Goal: Transaction & Acquisition: Purchase product/service

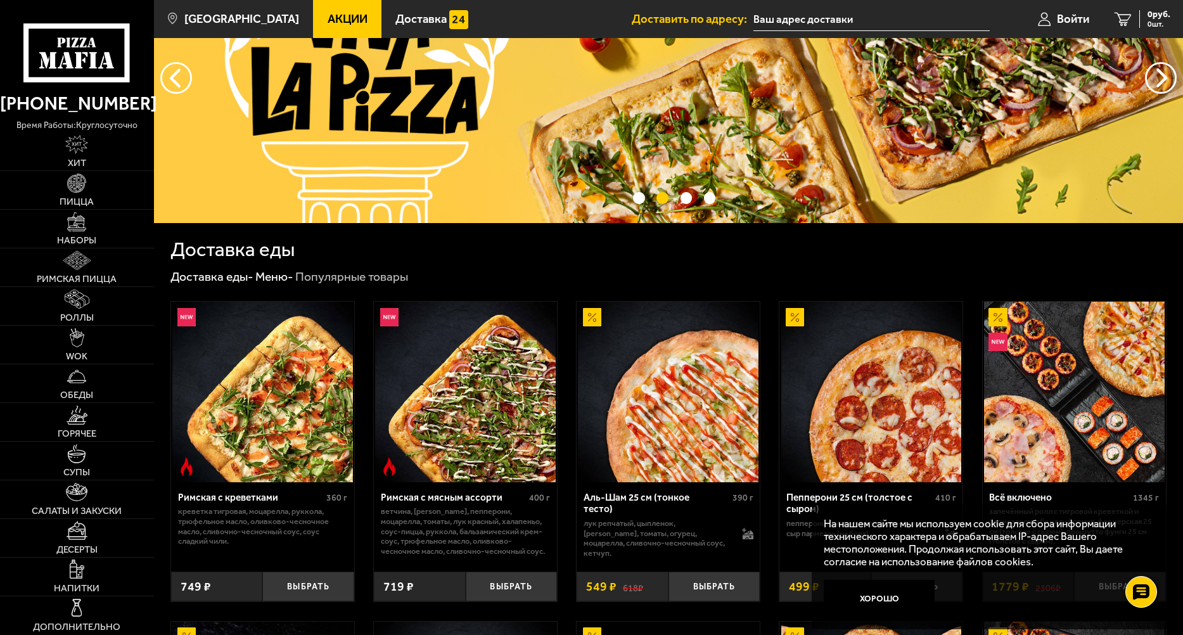
scroll to position [127, 0]
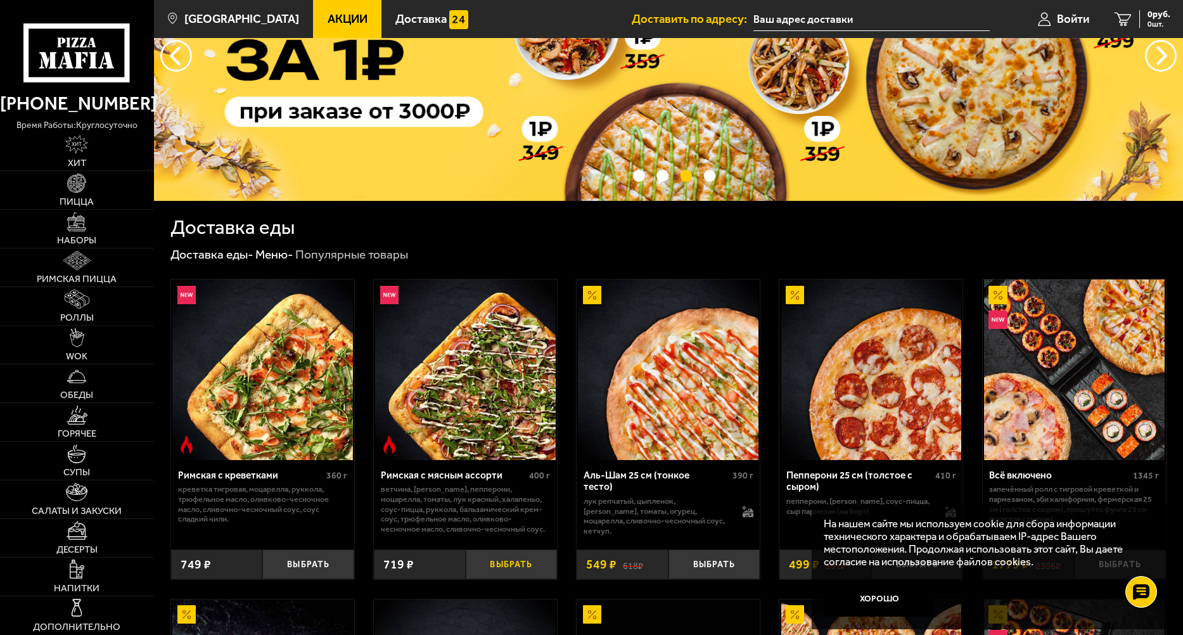
click at [525, 562] on button "Выбрать" at bounding box center [512, 564] width 92 height 30
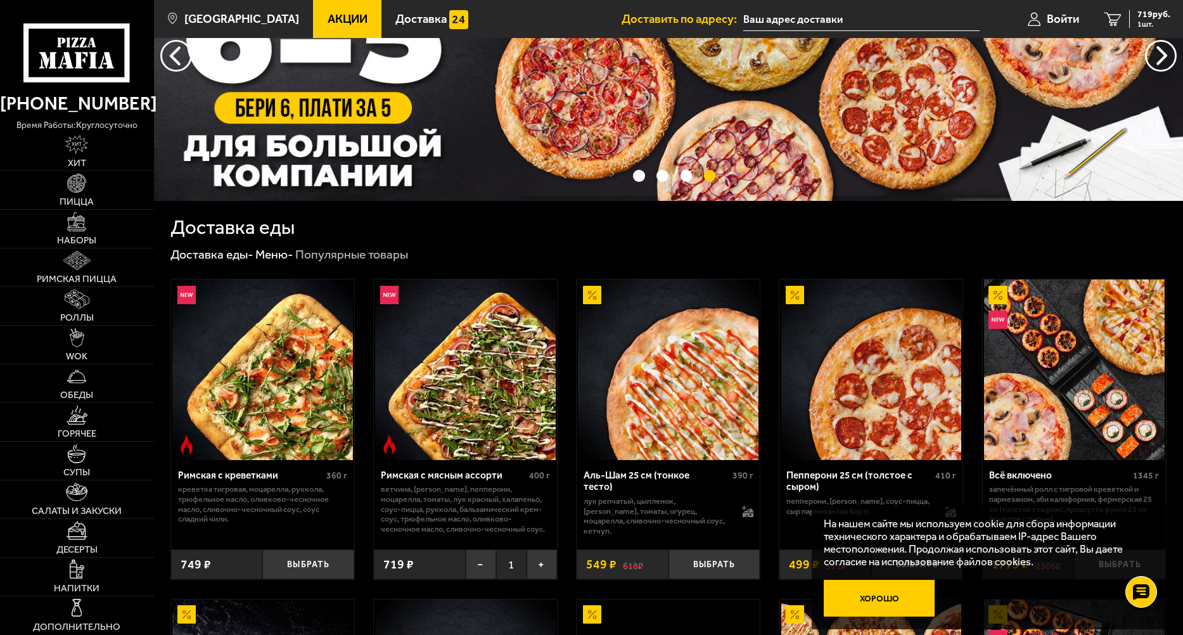
click at [882, 597] on button "Хорошо" at bounding box center [879, 598] width 111 height 37
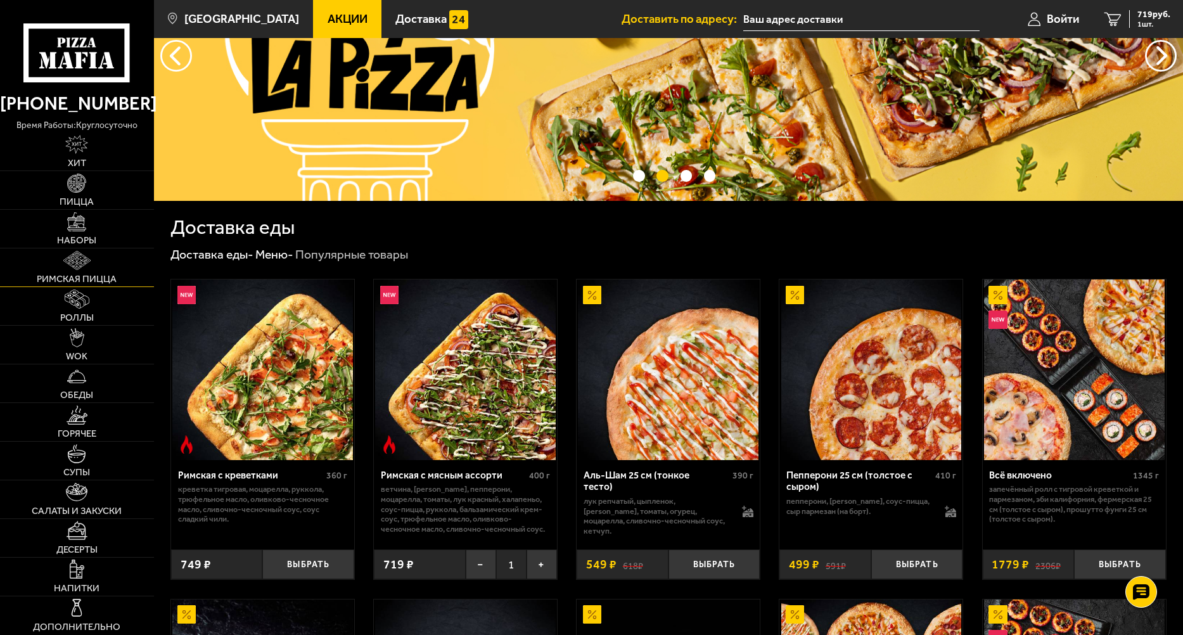
click at [93, 258] on link "Римская пицца" at bounding box center [77, 267] width 154 height 38
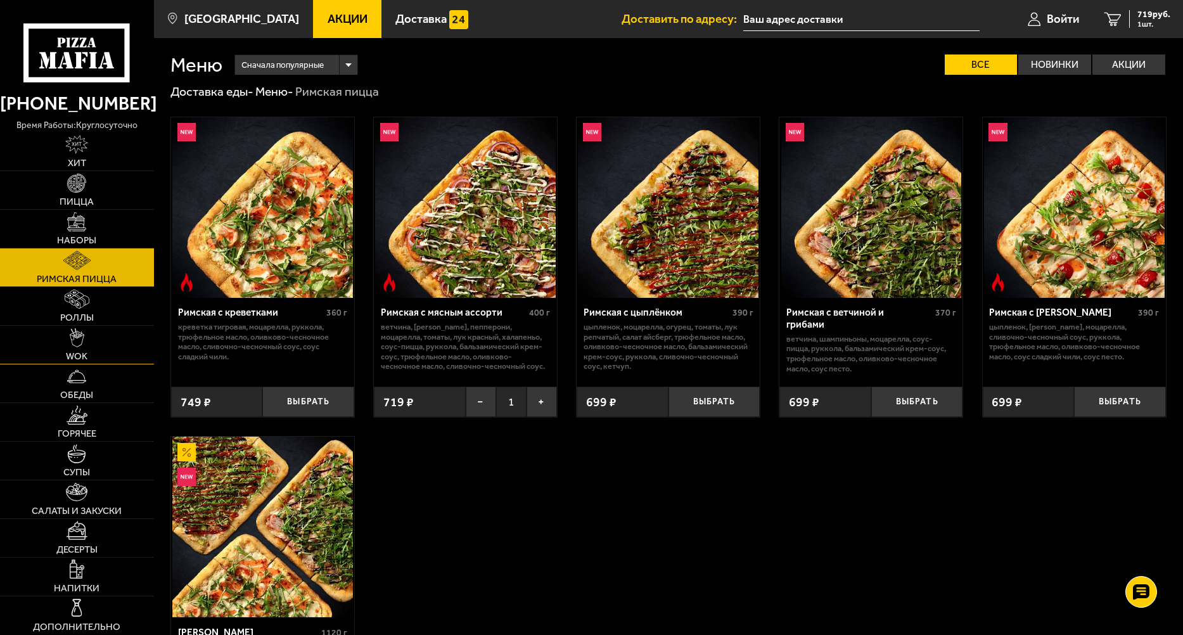
click at [101, 350] on link "WOK" at bounding box center [77, 345] width 154 height 38
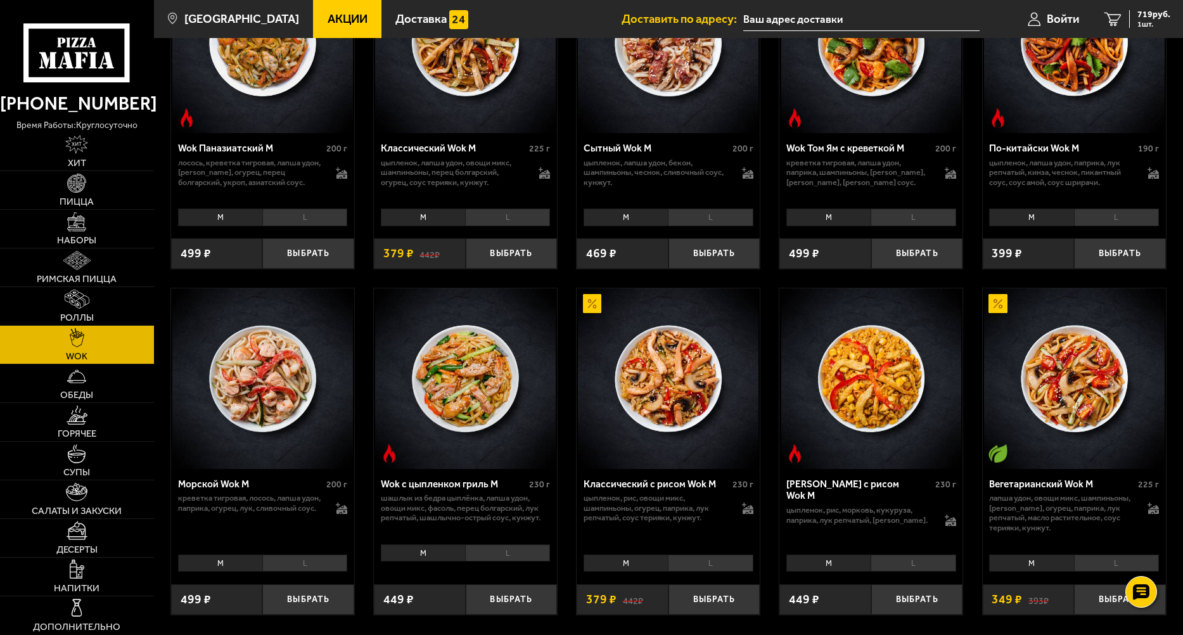
scroll to position [507, 0]
click at [728, 598] on button "Выбрать" at bounding box center [715, 599] width 92 height 30
click at [522, 596] on button "Выбрать" at bounding box center [512, 599] width 92 height 30
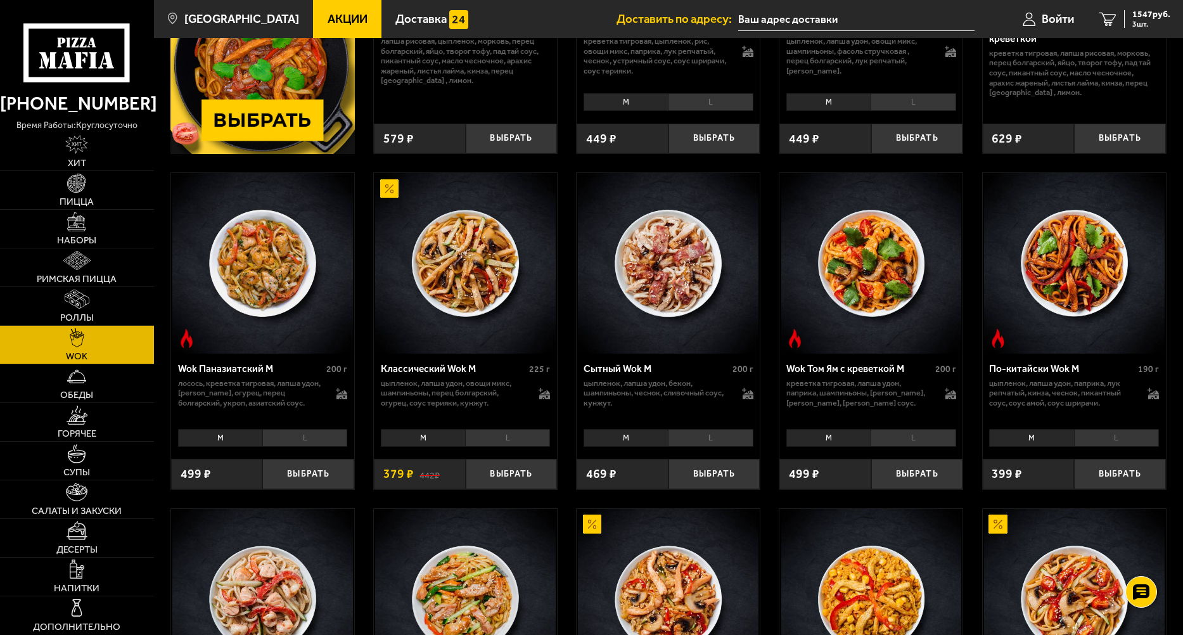
scroll to position [253, 0]
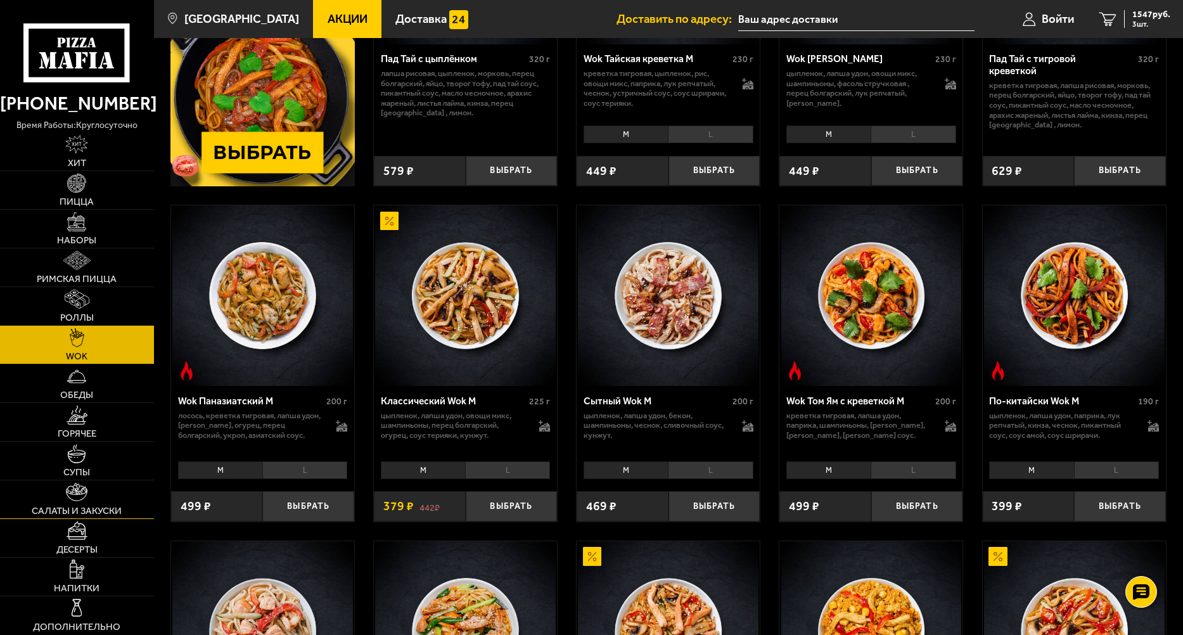
click at [108, 494] on link "Салаты и закуски" at bounding box center [77, 499] width 154 height 38
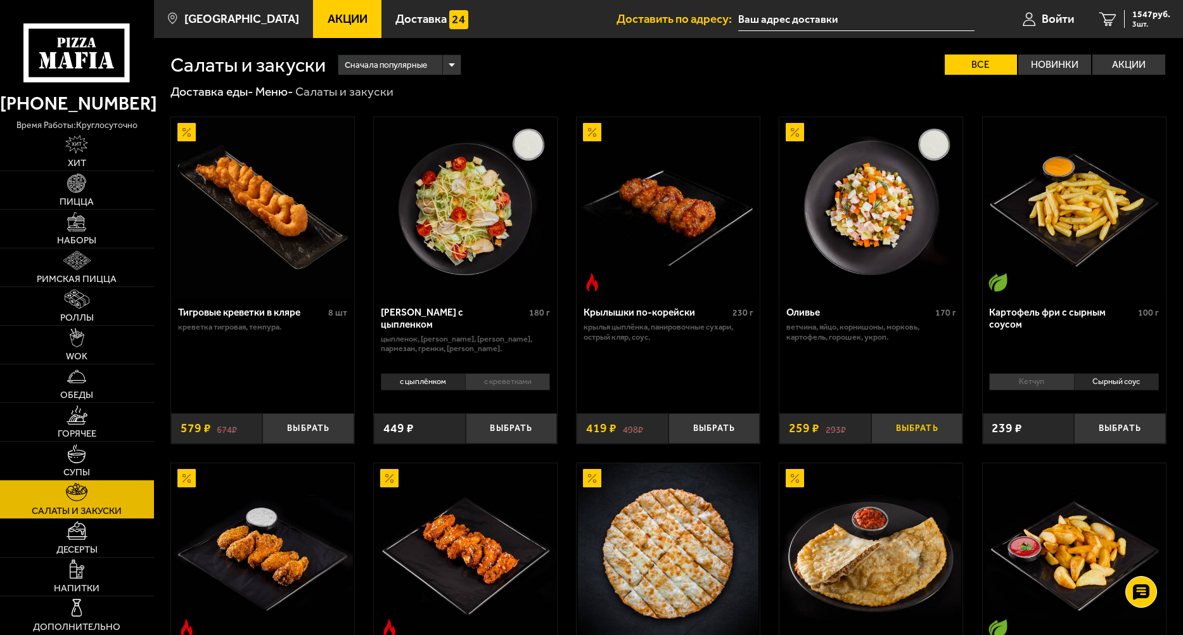
click at [899, 432] on button "Выбрать" at bounding box center [917, 428] width 92 height 30
click at [95, 532] on link "Десерты" at bounding box center [77, 538] width 154 height 38
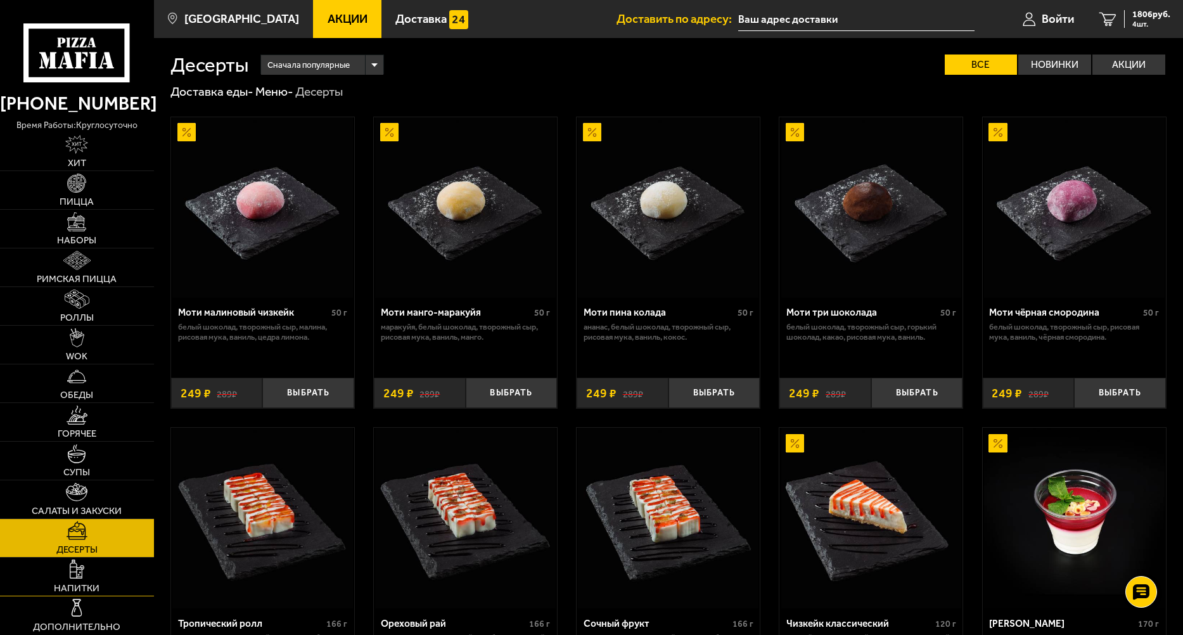
click at [125, 564] on link "Напитки" at bounding box center [77, 577] width 154 height 38
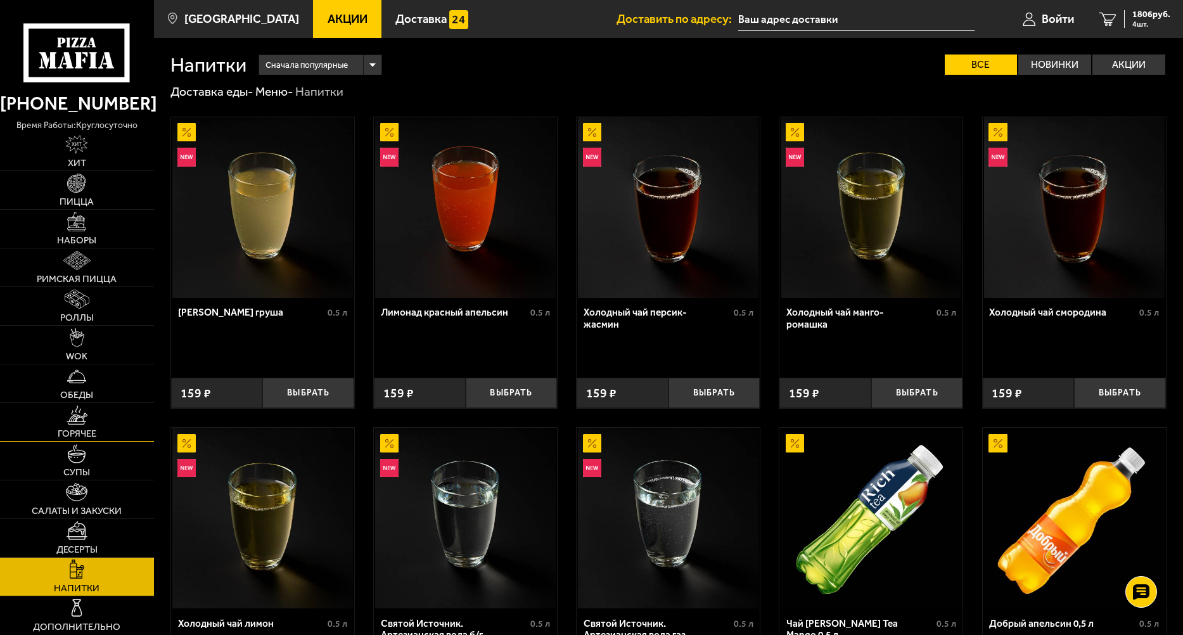
click at [72, 413] on img at bounding box center [78, 415] width 22 height 19
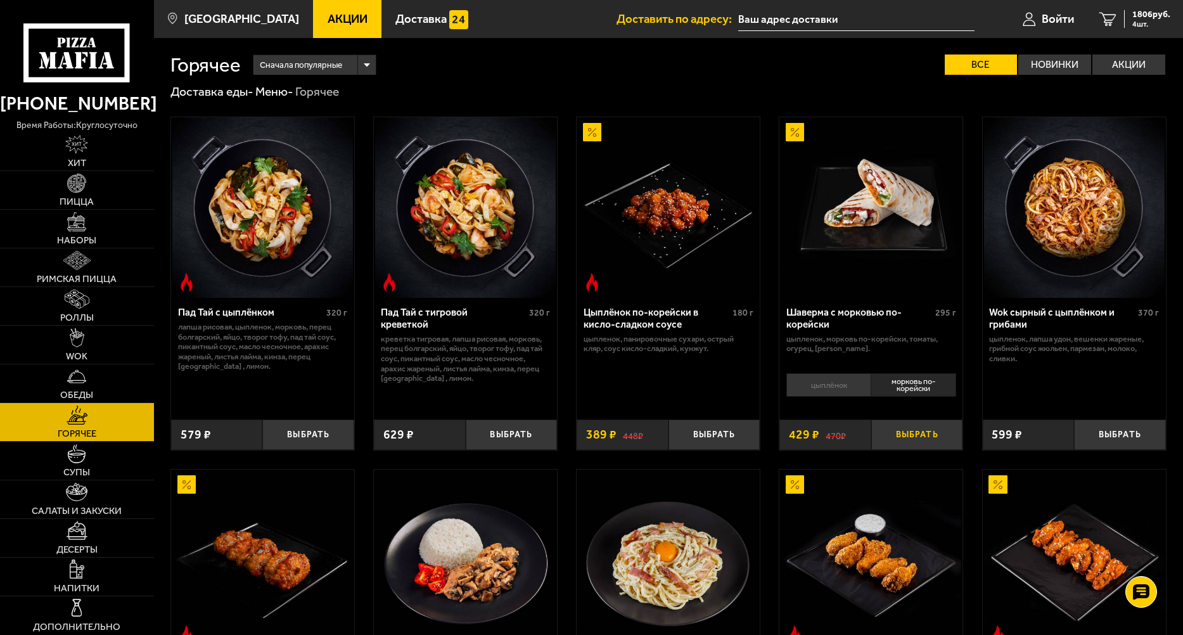
click at [956, 443] on button "Выбрать" at bounding box center [917, 435] width 92 height 30
click at [844, 15] on input "text" at bounding box center [856, 19] width 236 height 23
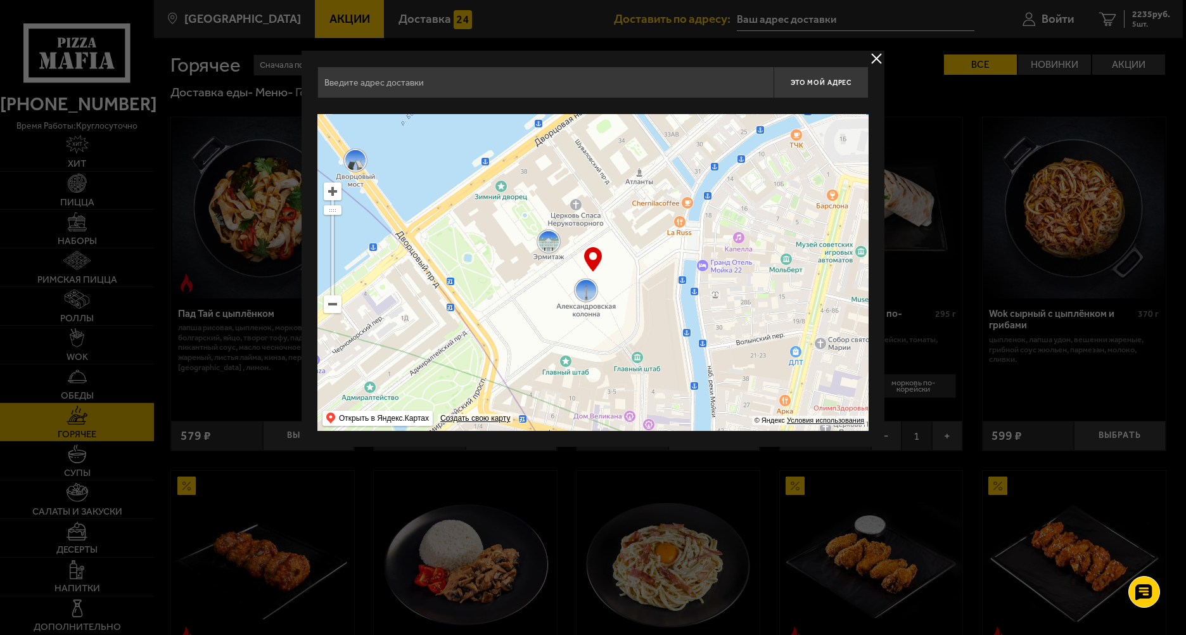
drag, startPoint x: 730, startPoint y: 196, endPoint x: 670, endPoint y: 307, distance: 125.9
click at [674, 303] on ymaps at bounding box center [592, 272] width 551 height 317
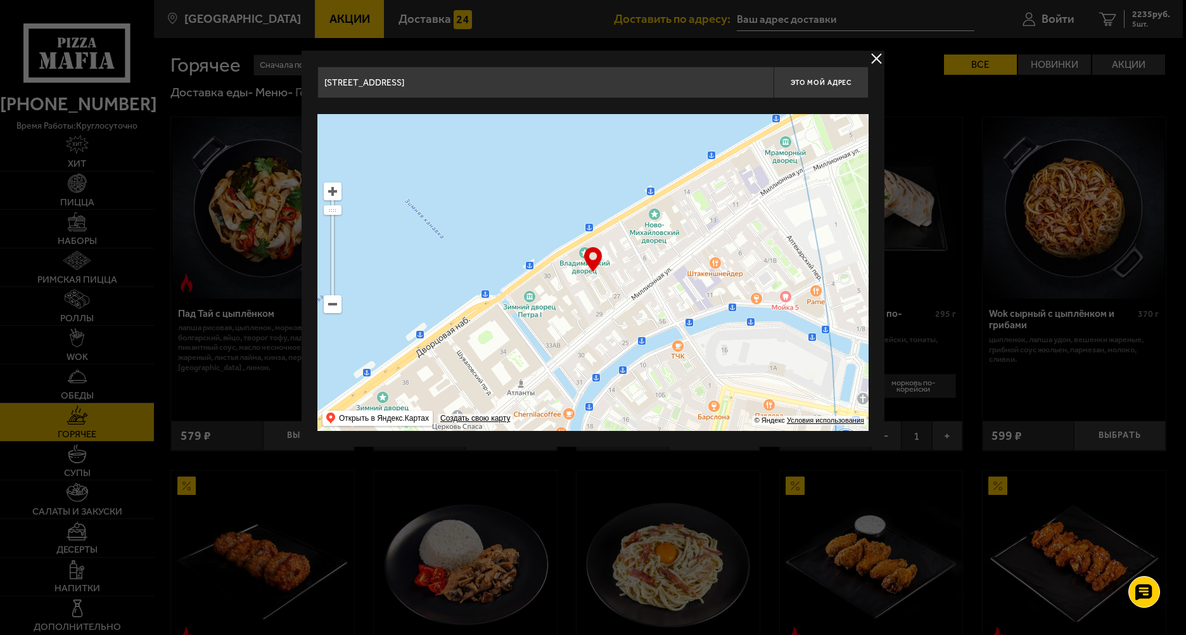
drag, startPoint x: 715, startPoint y: 235, endPoint x: 750, endPoint y: 335, distance: 106.0
click at [750, 330] on ymaps at bounding box center [592, 272] width 551 height 317
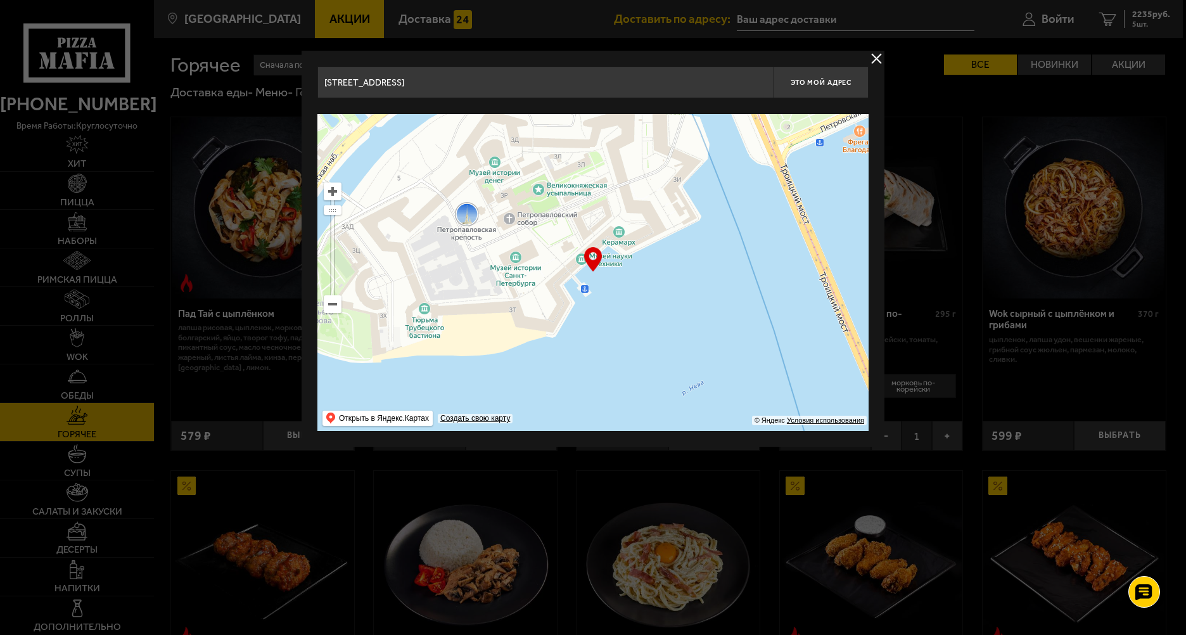
drag, startPoint x: 728, startPoint y: 247, endPoint x: 729, endPoint y: 335, distance: 88.7
click at [729, 335] on ymaps at bounding box center [592, 272] width 551 height 317
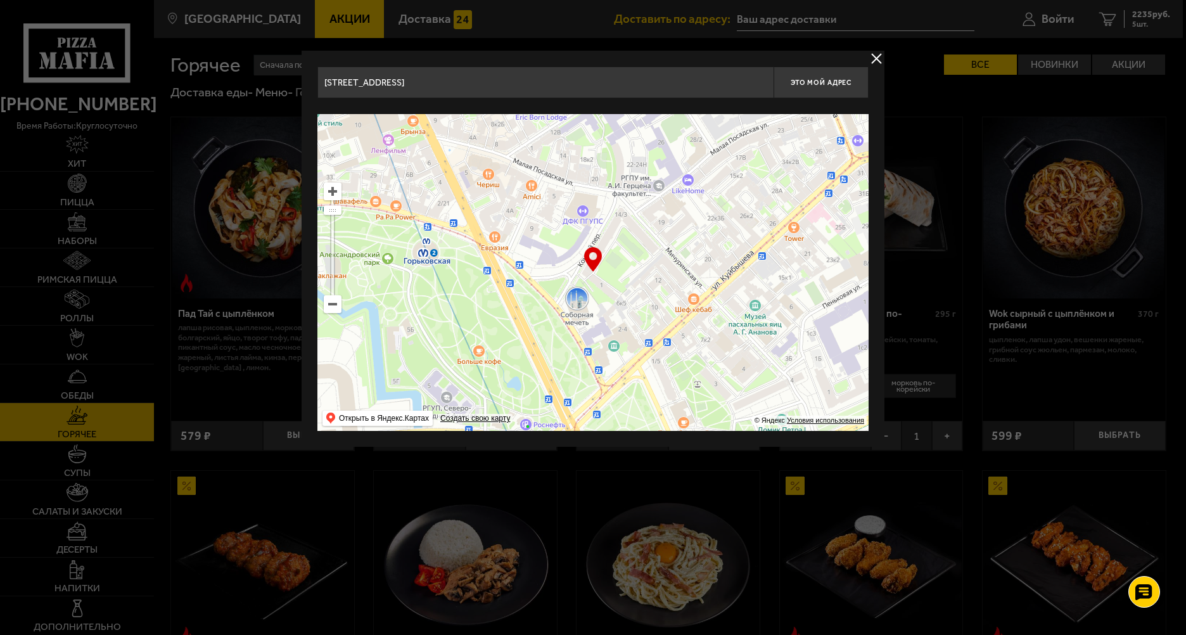
drag, startPoint x: 743, startPoint y: 191, endPoint x: 541, endPoint y: 390, distance: 283.2
click at [542, 383] on ymaps at bounding box center [592, 272] width 551 height 317
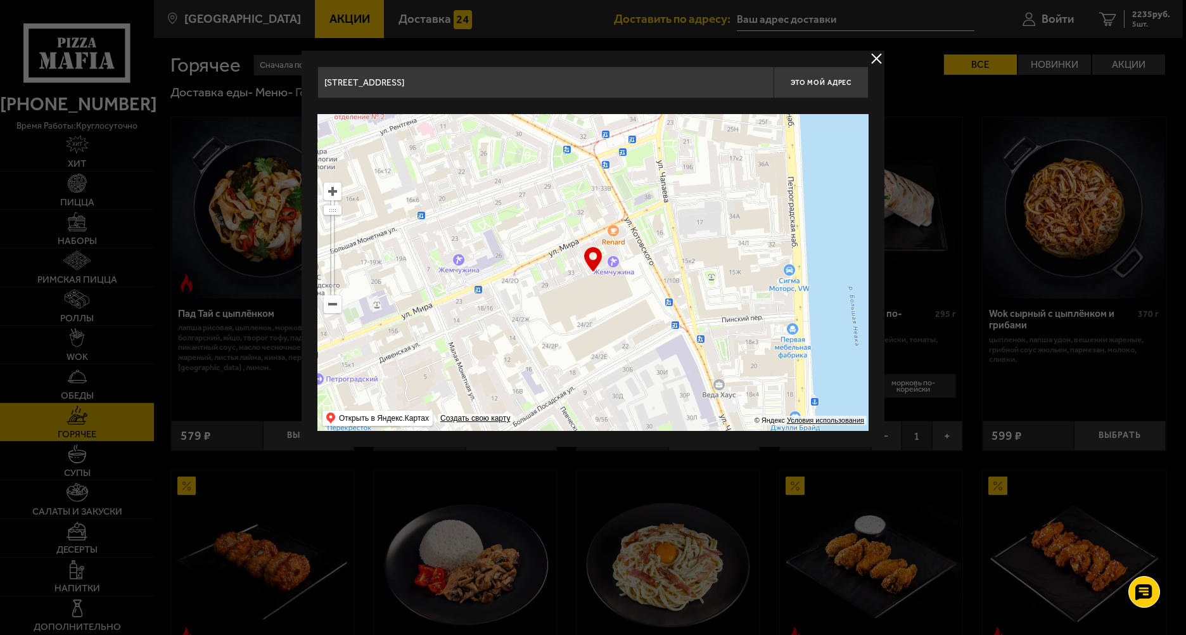
drag, startPoint x: 690, startPoint y: 193, endPoint x: 661, endPoint y: 384, distance: 193.0
click at [662, 378] on ymaps at bounding box center [592, 272] width 551 height 317
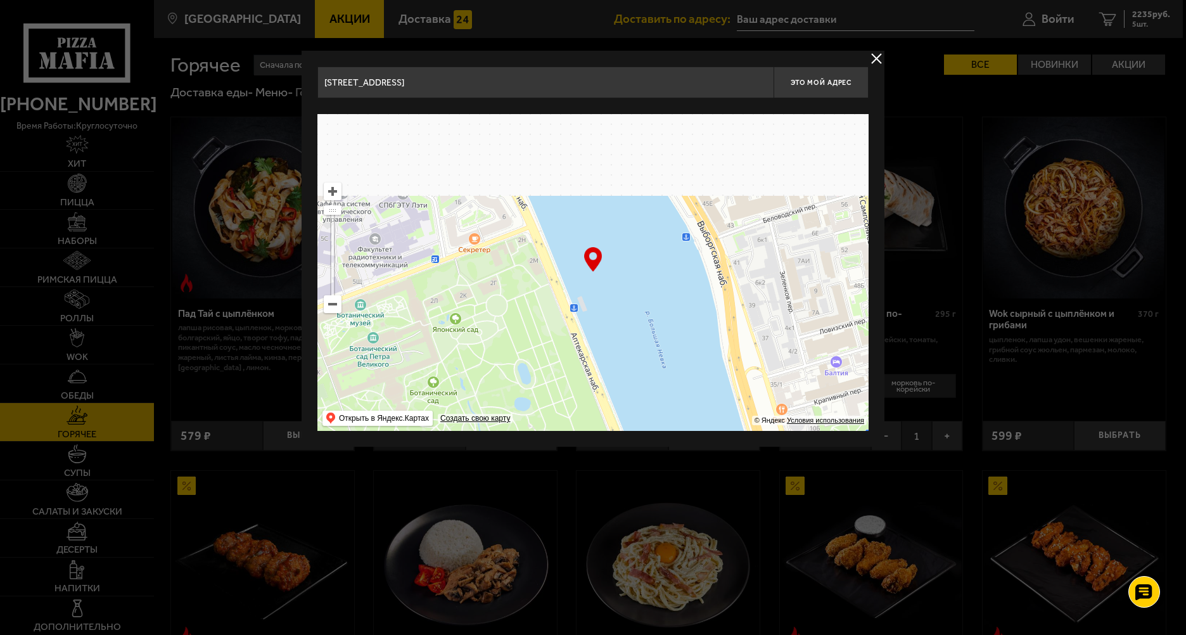
drag, startPoint x: 677, startPoint y: 215, endPoint x: 704, endPoint y: 459, distance: 246.1
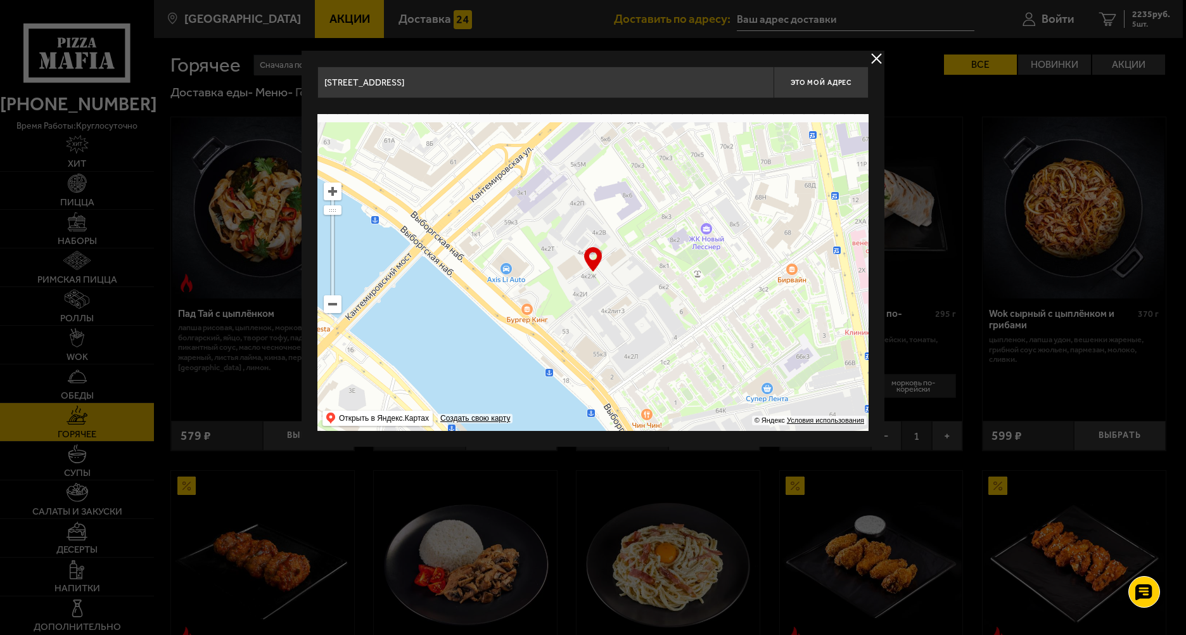
drag, startPoint x: 660, startPoint y: 176, endPoint x: 698, endPoint y: 373, distance: 200.7
click at [698, 373] on ymaps at bounding box center [592, 272] width 551 height 317
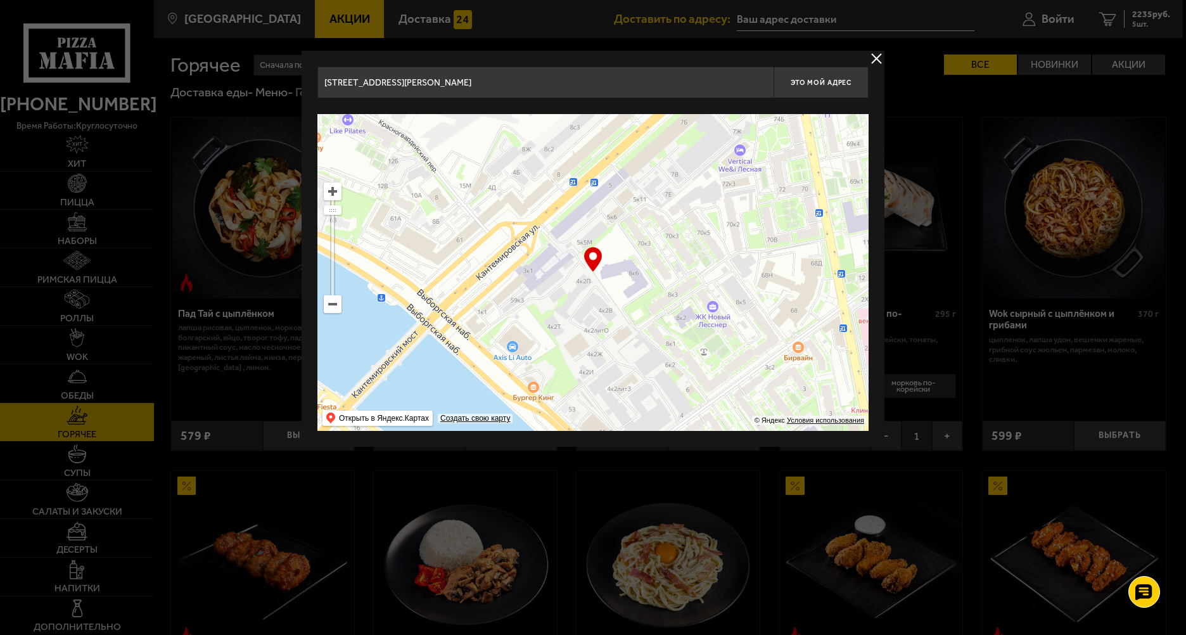
drag, startPoint x: 691, startPoint y: 204, endPoint x: 712, endPoint y: 451, distance: 248.1
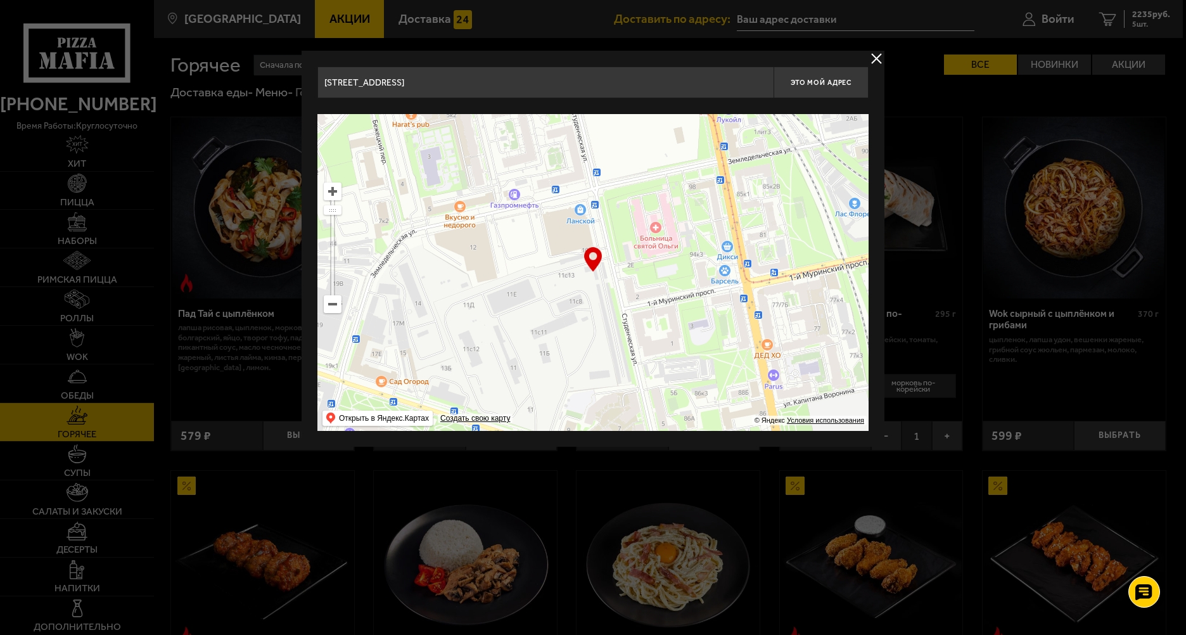
drag, startPoint x: 632, startPoint y: 266, endPoint x: 698, endPoint y: 417, distance: 164.9
click at [701, 421] on ymaps at bounding box center [592, 272] width 551 height 317
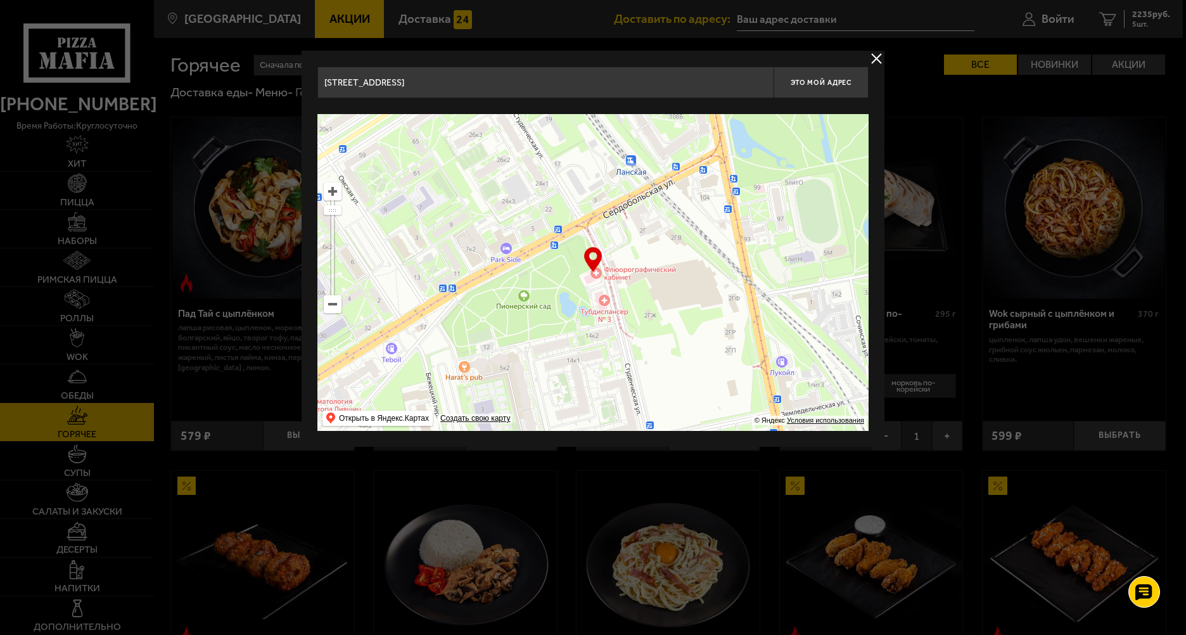
drag, startPoint x: 724, startPoint y: 371, endPoint x: 729, endPoint y: 399, distance: 28.5
click at [729, 396] on ymaps at bounding box center [592, 272] width 551 height 317
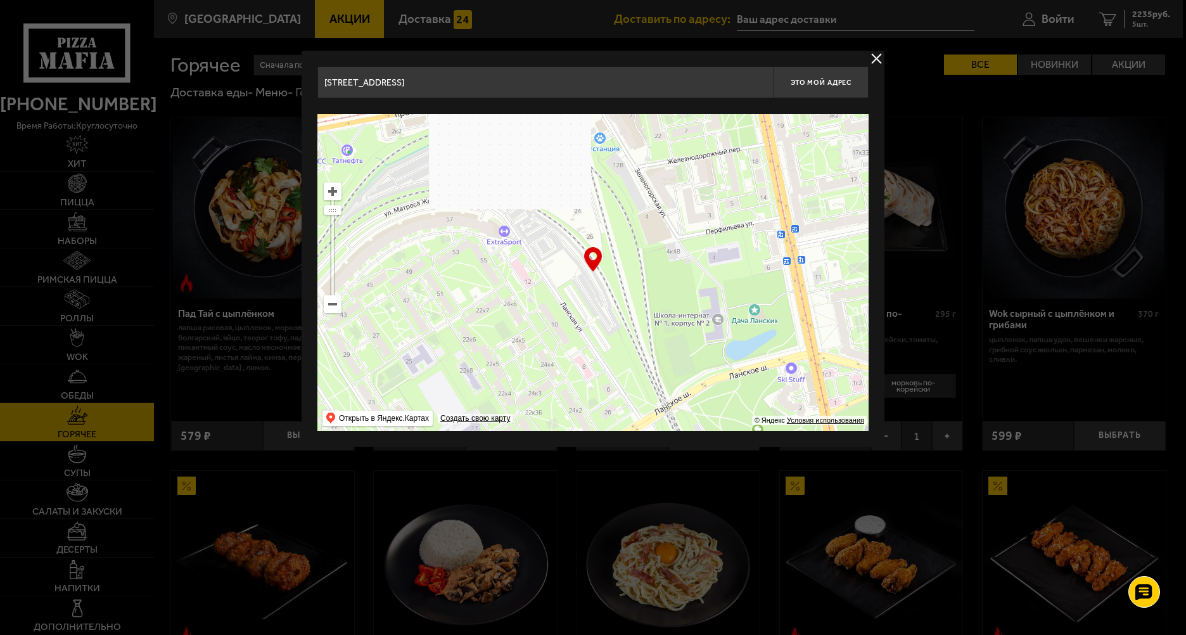
drag, startPoint x: 682, startPoint y: 309, endPoint x: 712, endPoint y: 375, distance: 72.0
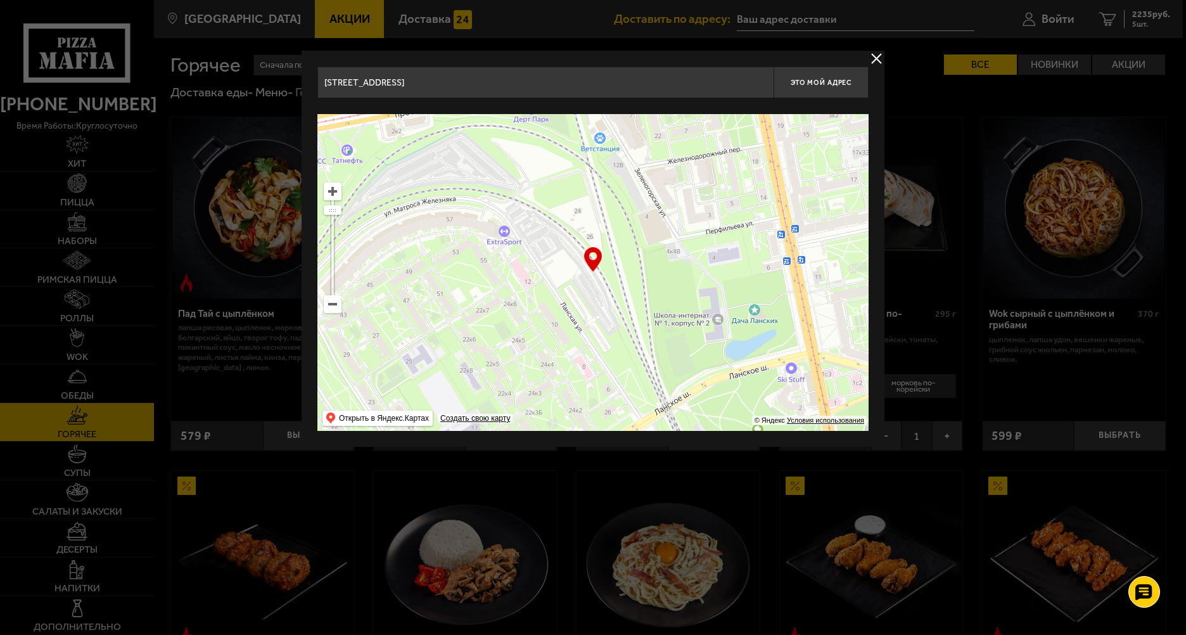
click at [711, 388] on ymaps at bounding box center [592, 272] width 551 height 317
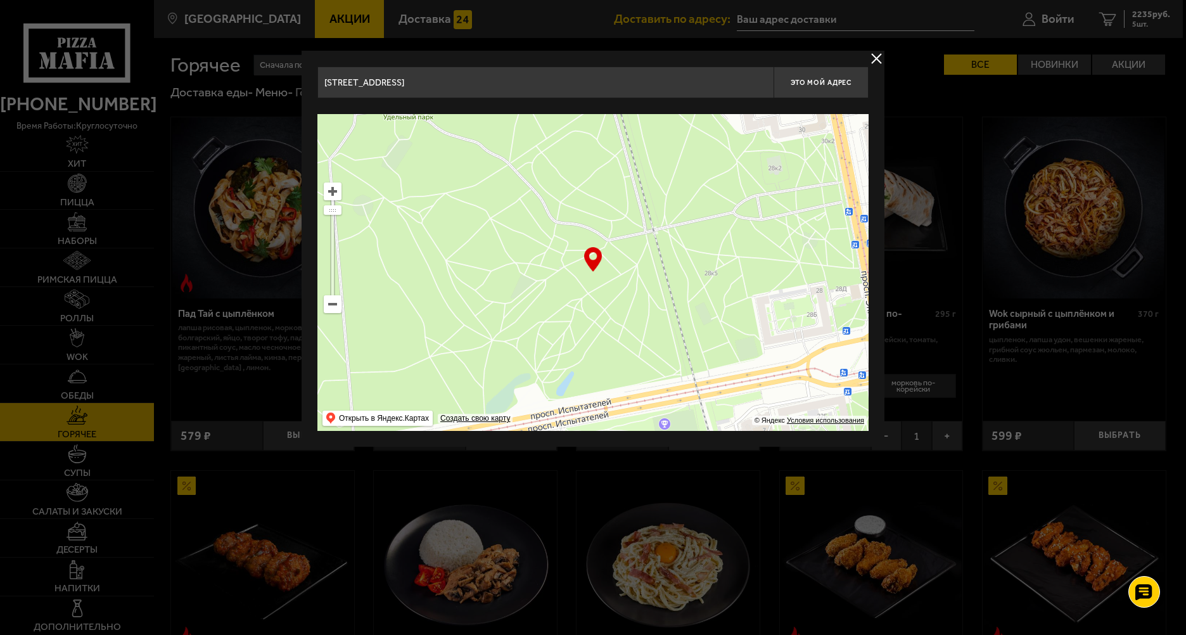
drag, startPoint x: 666, startPoint y: 189, endPoint x: 692, endPoint y: 414, distance: 225.8
click at [692, 406] on ymaps at bounding box center [592, 272] width 551 height 317
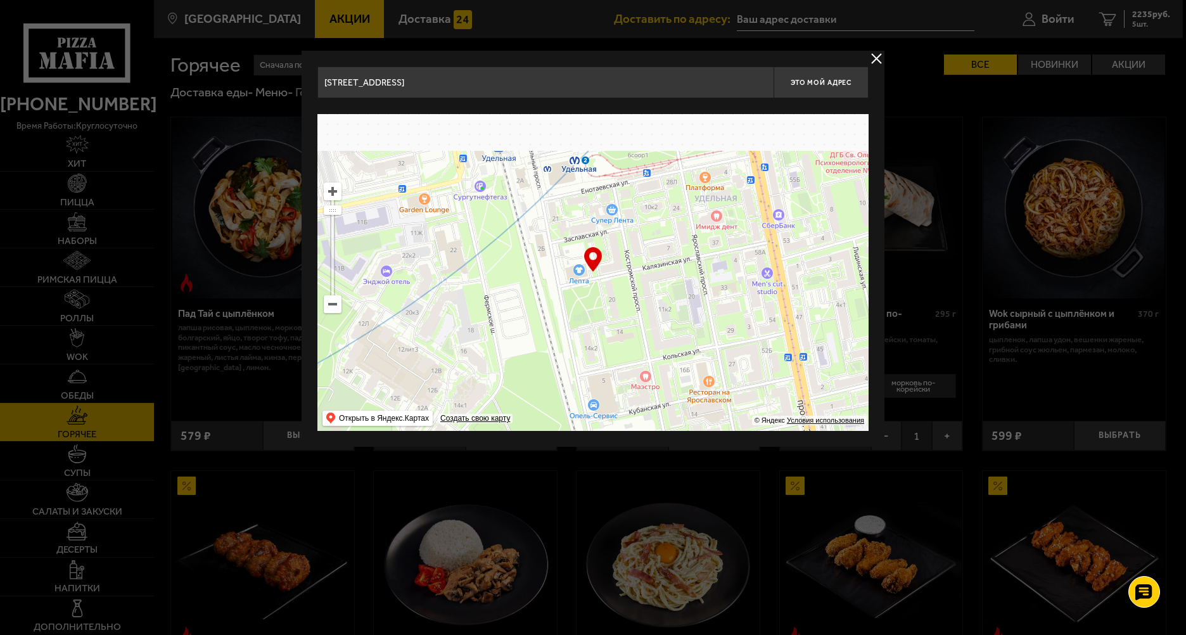
drag, startPoint x: 655, startPoint y: 195, endPoint x: 617, endPoint y: 420, distance: 228.7
click at [618, 419] on ymaps at bounding box center [592, 272] width 551 height 317
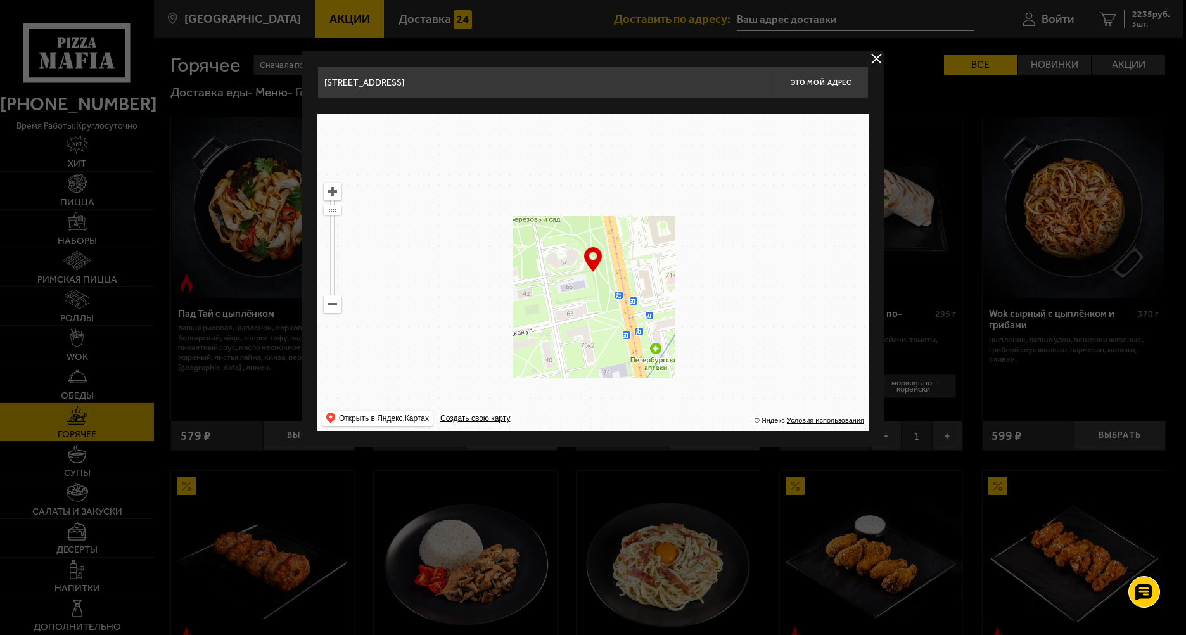
drag, startPoint x: 688, startPoint y: 215, endPoint x: 678, endPoint y: 392, distance: 177.1
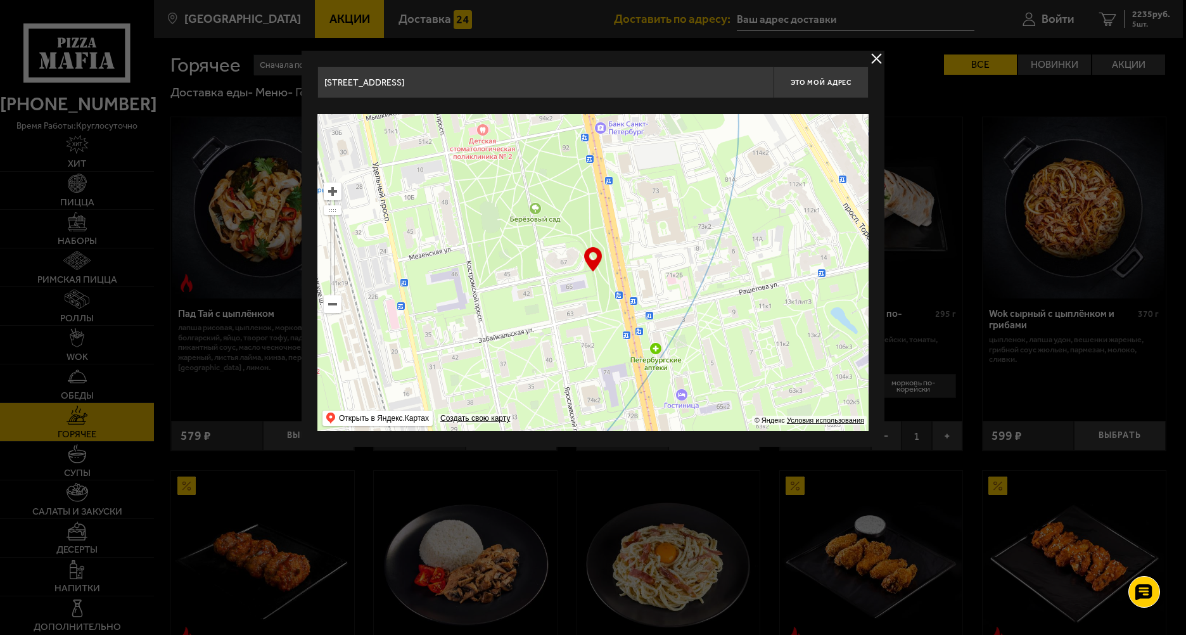
click at [679, 389] on ymaps at bounding box center [592, 272] width 551 height 317
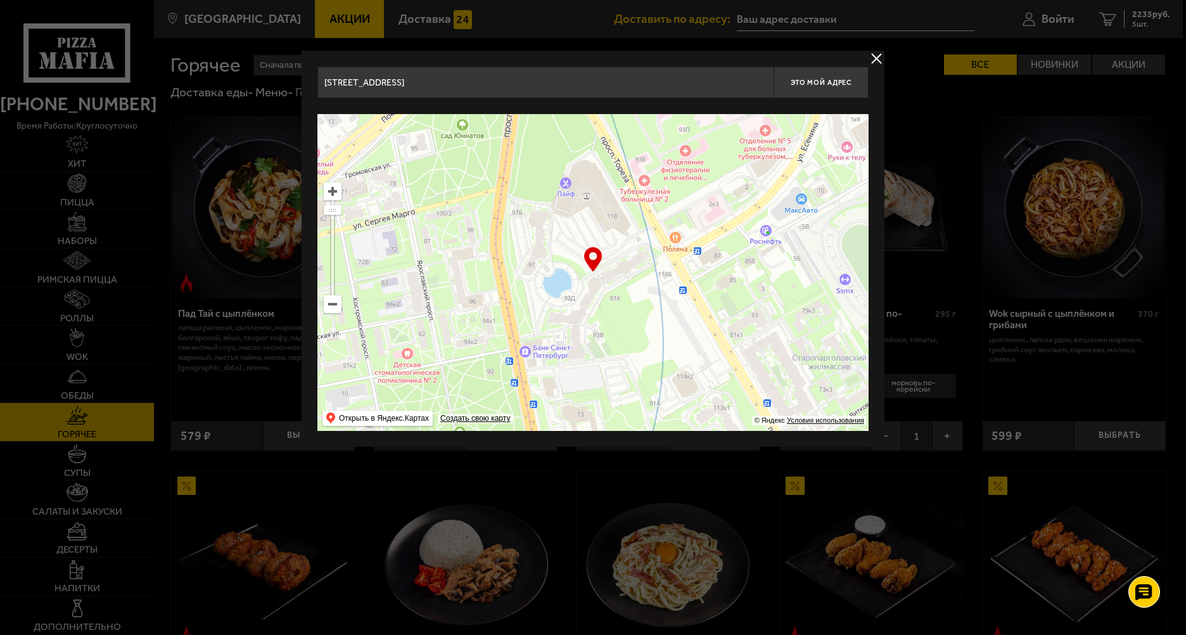
drag, startPoint x: 748, startPoint y: 202, endPoint x: 659, endPoint y: 391, distance: 208.7
click at [661, 388] on ymaps at bounding box center [592, 272] width 551 height 317
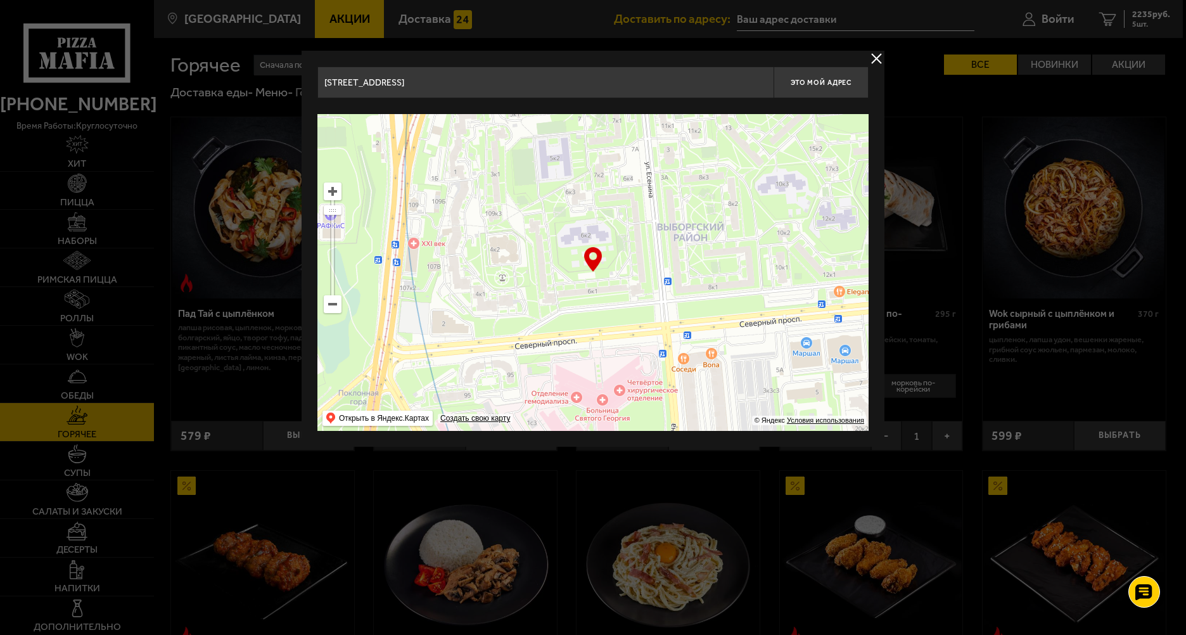
drag, startPoint x: 747, startPoint y: 203, endPoint x: 640, endPoint y: 388, distance: 213.3
click at [640, 388] on ymaps at bounding box center [592, 272] width 551 height 317
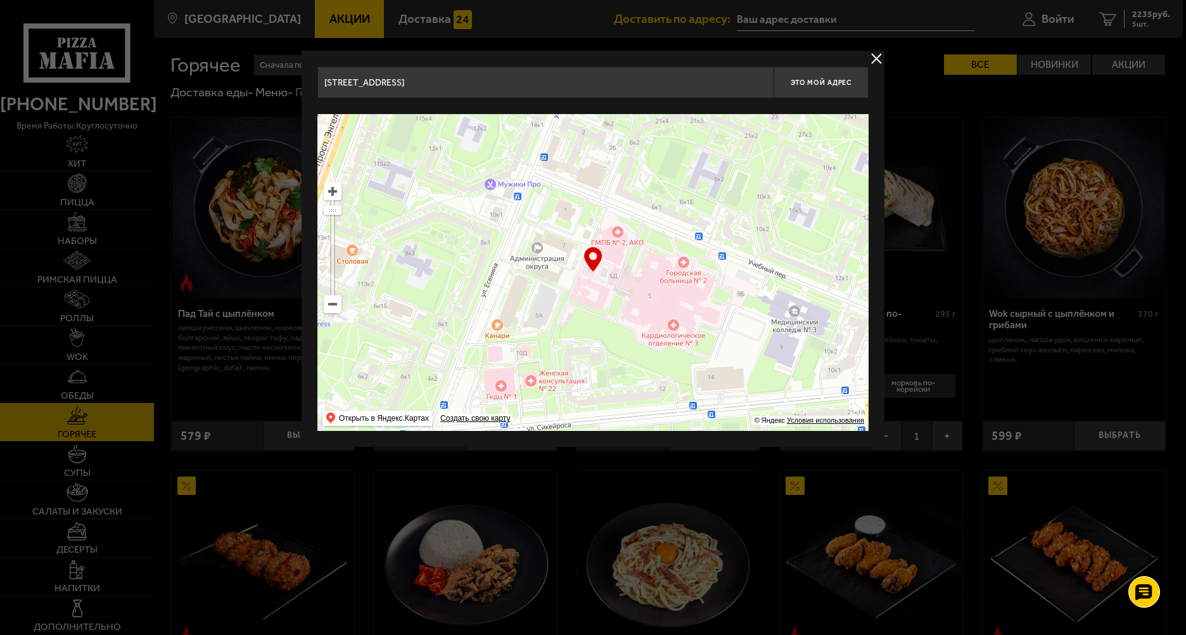
drag, startPoint x: 729, startPoint y: 172, endPoint x: 584, endPoint y: 394, distance: 265.6
click at [584, 393] on ymaps at bounding box center [592, 272] width 551 height 317
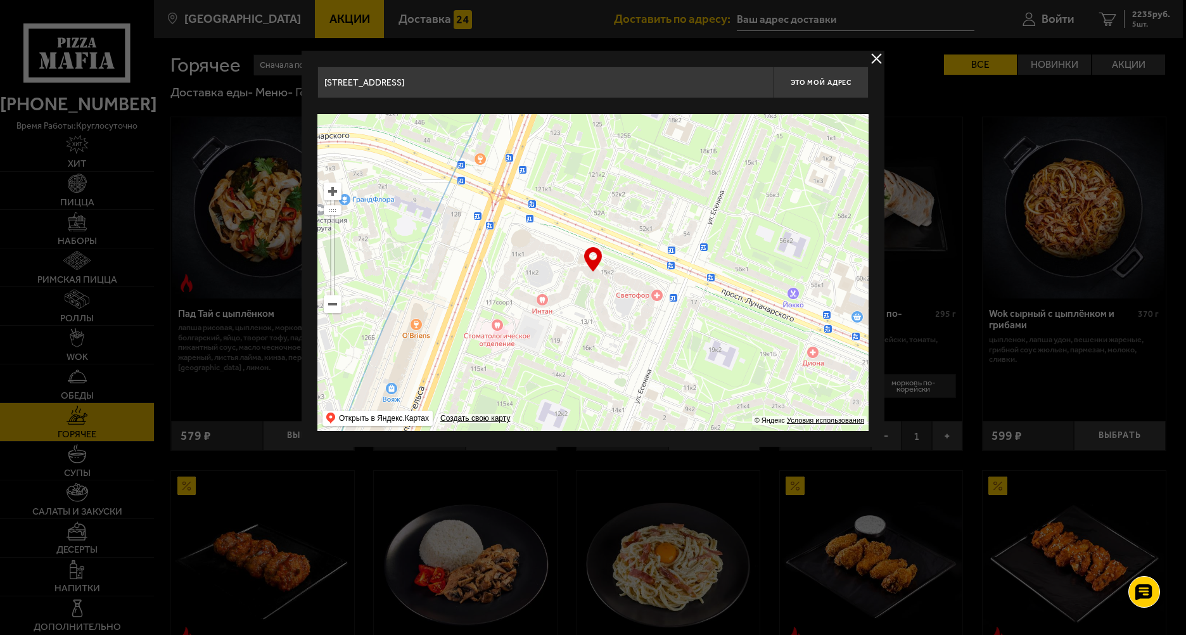
drag, startPoint x: 721, startPoint y: 156, endPoint x: 778, endPoint y: 347, distance: 199.1
click at [778, 347] on ymaps at bounding box center [592, 272] width 551 height 317
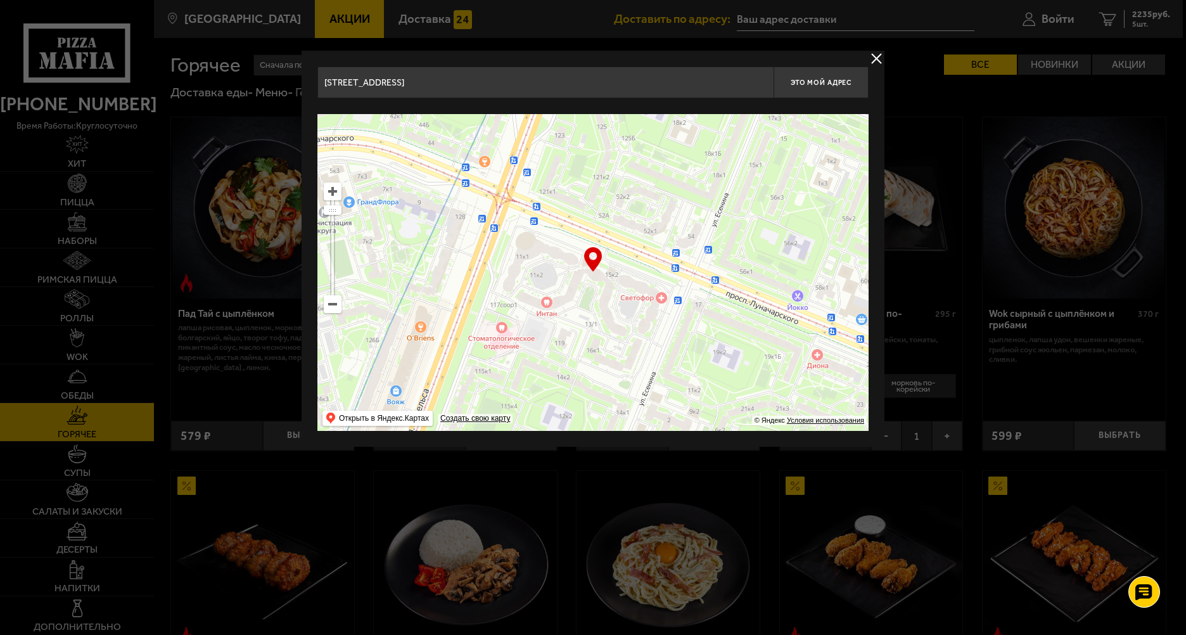
type input "[STREET_ADDRESS]"
click at [847, 93] on button "Это мой адрес" at bounding box center [821, 83] width 95 height 32
type input "[STREET_ADDRESS]"
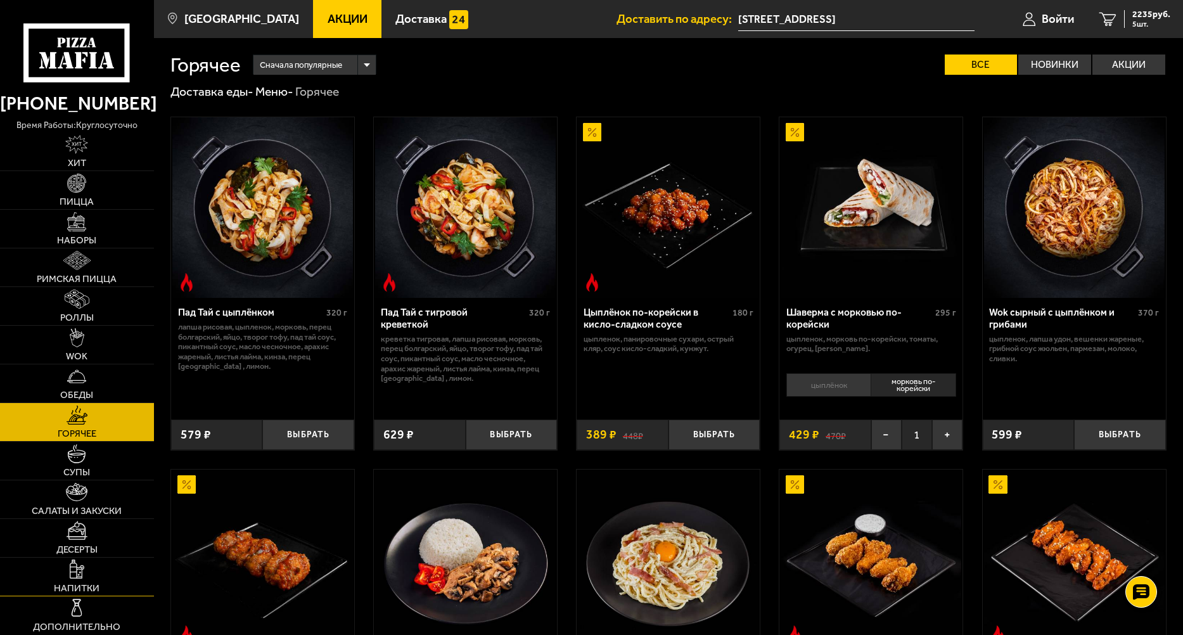
click at [98, 570] on link "Напитки" at bounding box center [77, 577] width 154 height 38
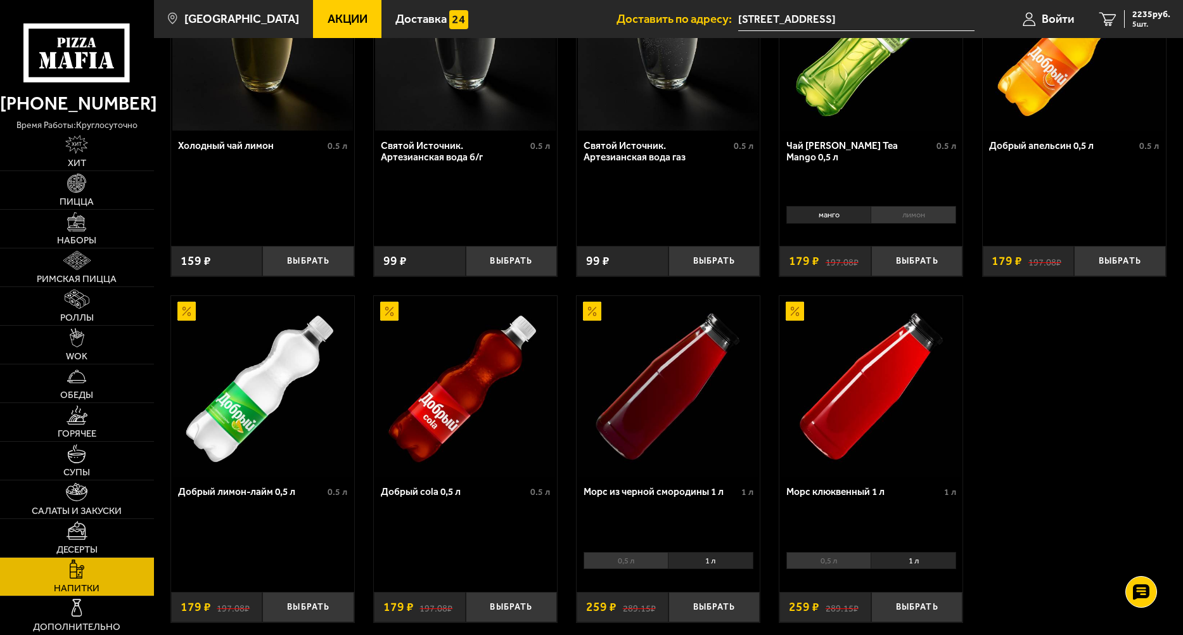
scroll to position [507, 0]
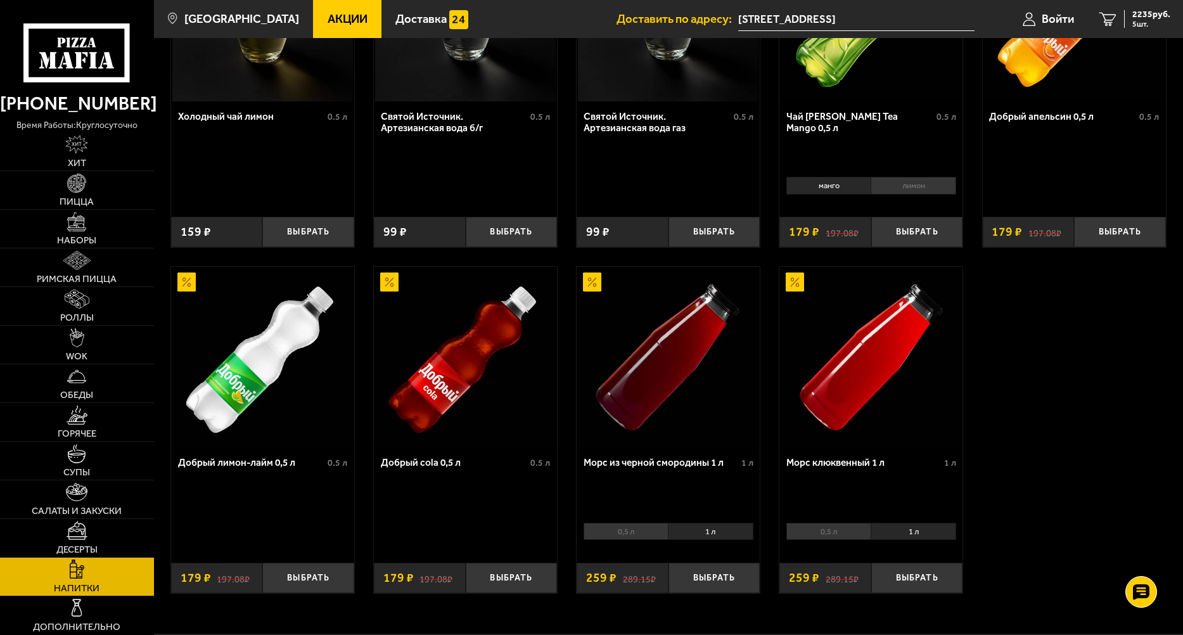
click at [622, 536] on li "0,5 л" at bounding box center [626, 532] width 84 height 18
click at [724, 578] on button "Выбрать" at bounding box center [715, 578] width 92 height 30
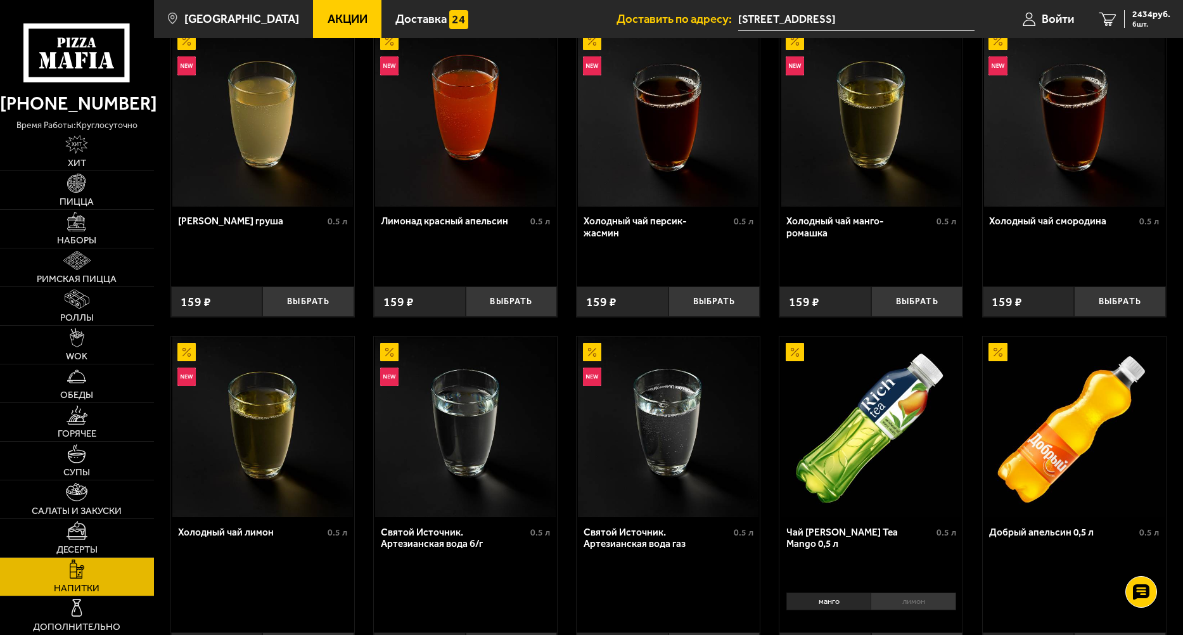
scroll to position [0, 0]
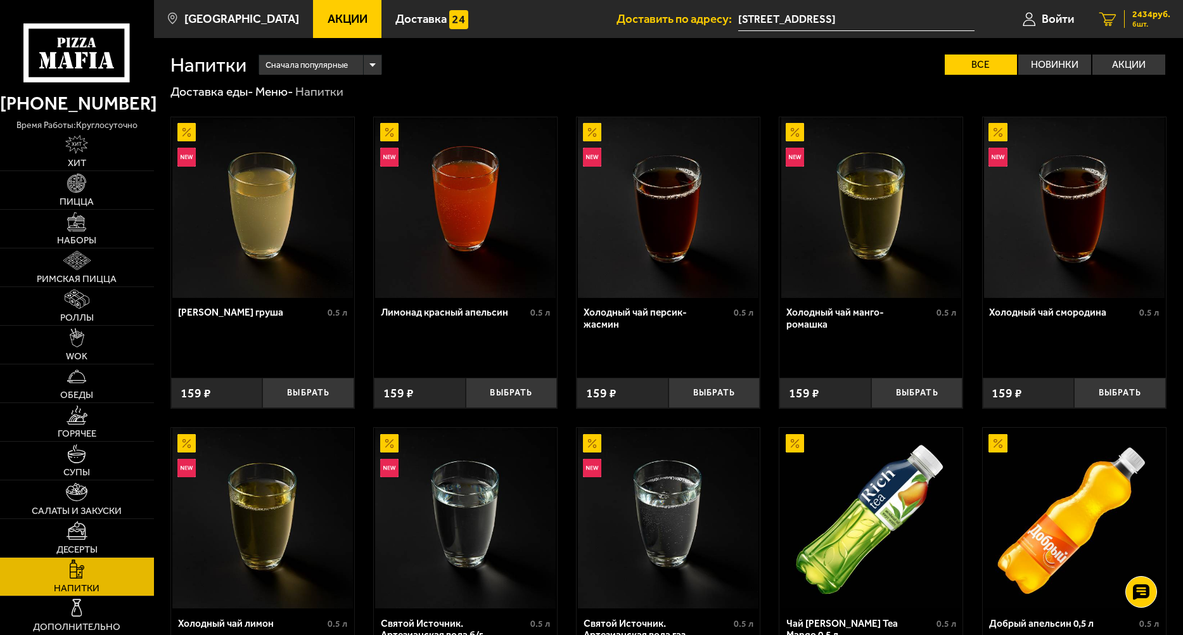
click at [1145, 20] on span "6 шт." at bounding box center [1151, 24] width 38 height 8
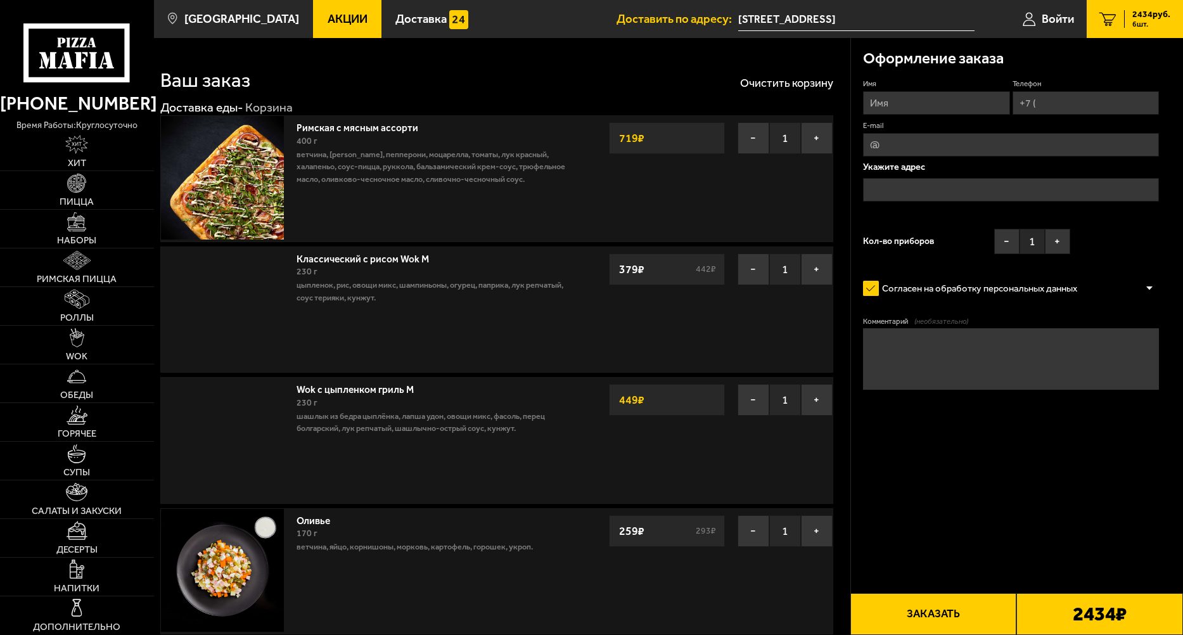
type input "[STREET_ADDRESS]"
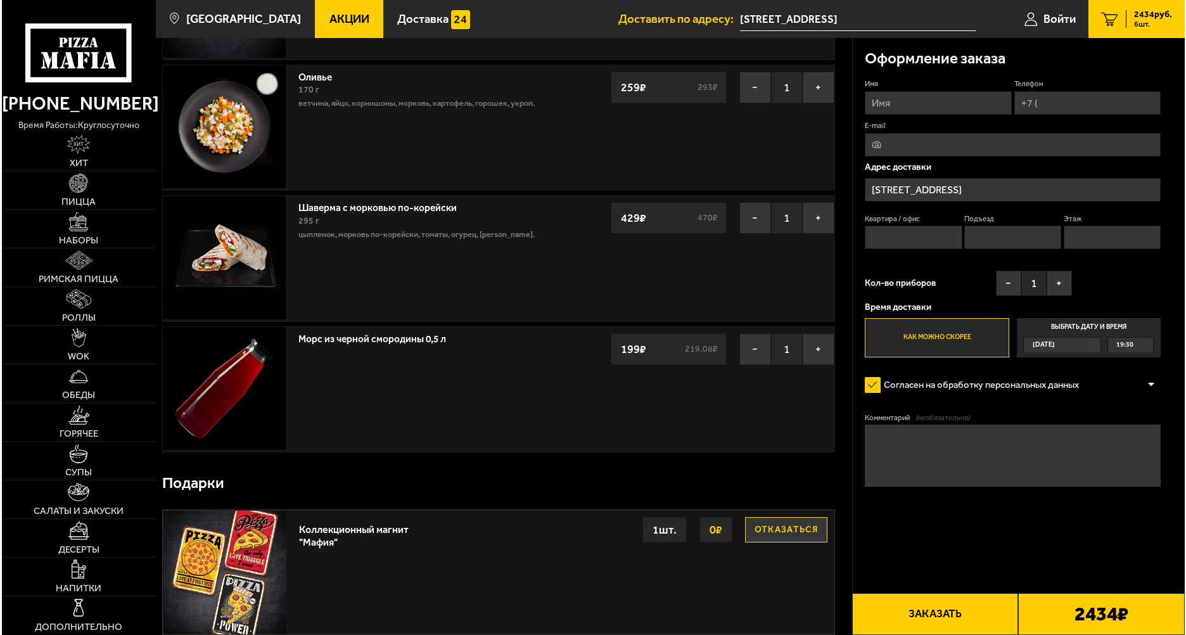
scroll to position [127, 0]
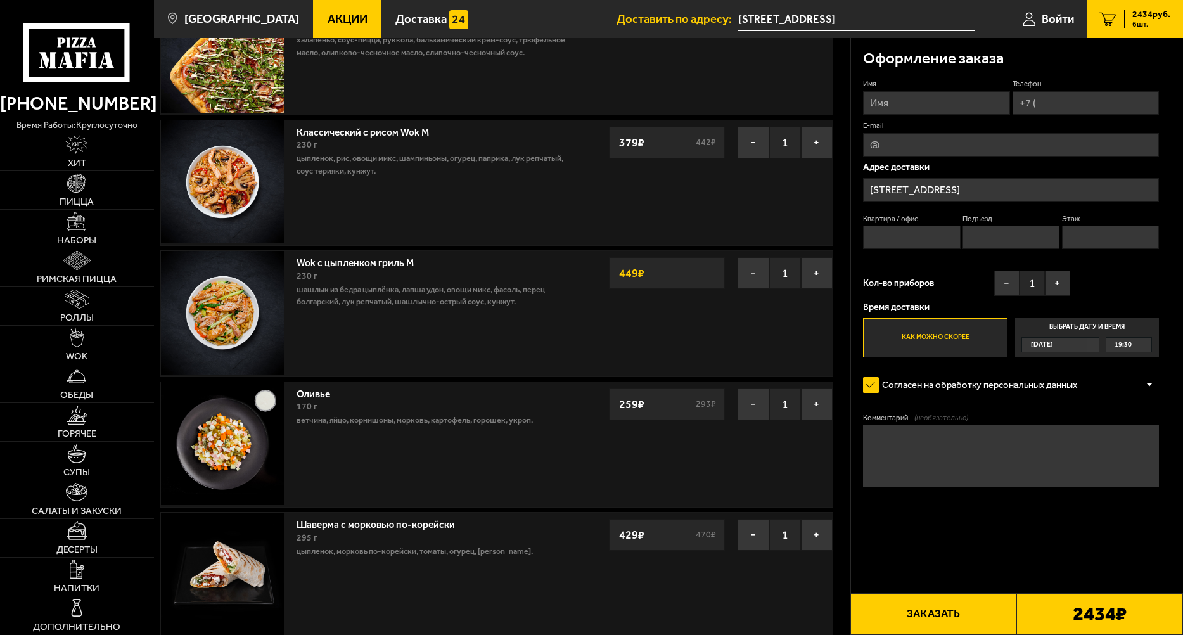
click at [932, 235] on input "Квартира / офис" at bounding box center [911, 237] width 97 height 23
type input "6"
type input "Евгений"
type input "+7 (950) 005-20-90"
type input "sazeksl307@gmail.com"
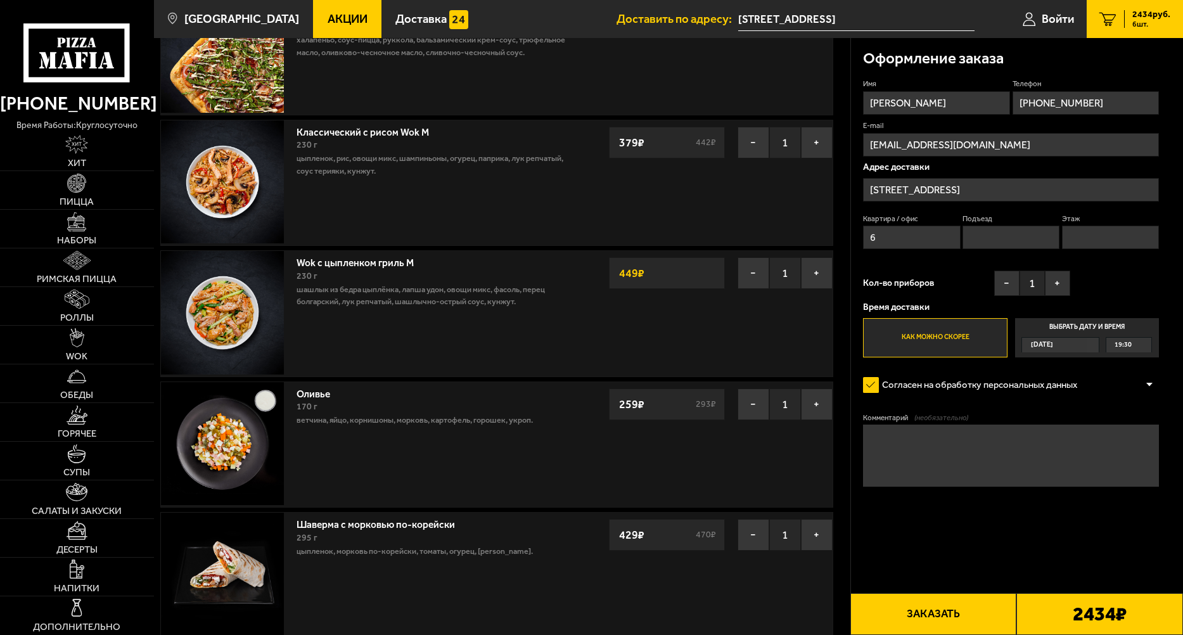
type input "1"
type input "3"
click at [979, 610] on button "Заказать" at bounding box center [933, 614] width 167 height 42
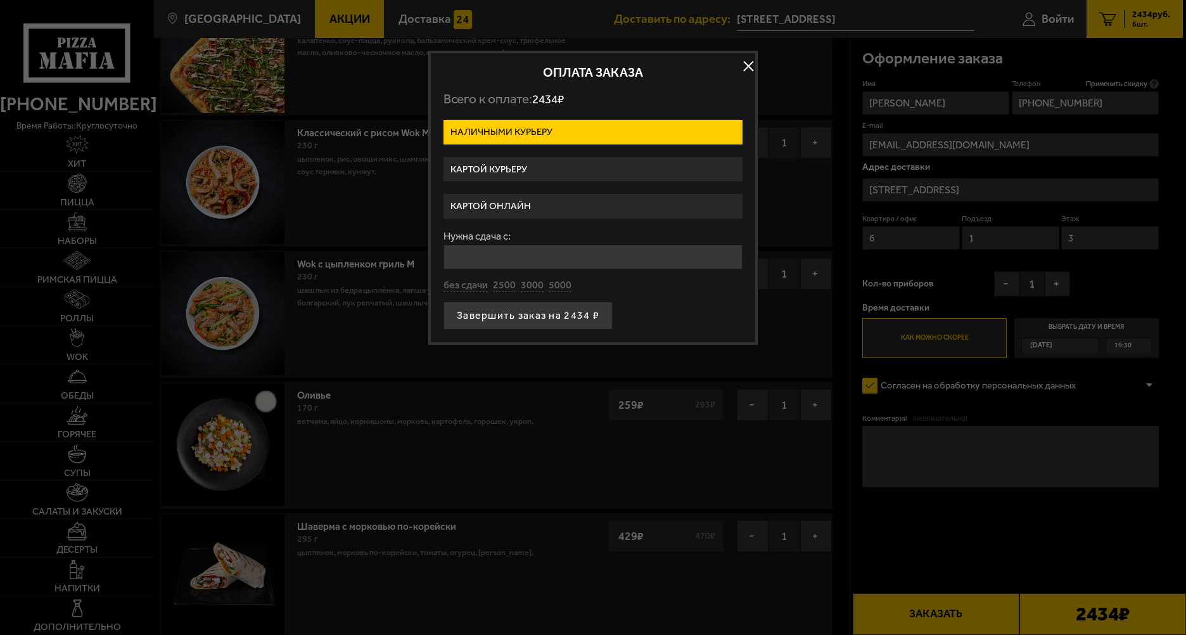
click at [523, 209] on label "Картой онлайн" at bounding box center [593, 206] width 299 height 25
click at [0, 0] on input "Картой онлайн" at bounding box center [0, 0] width 0 height 0
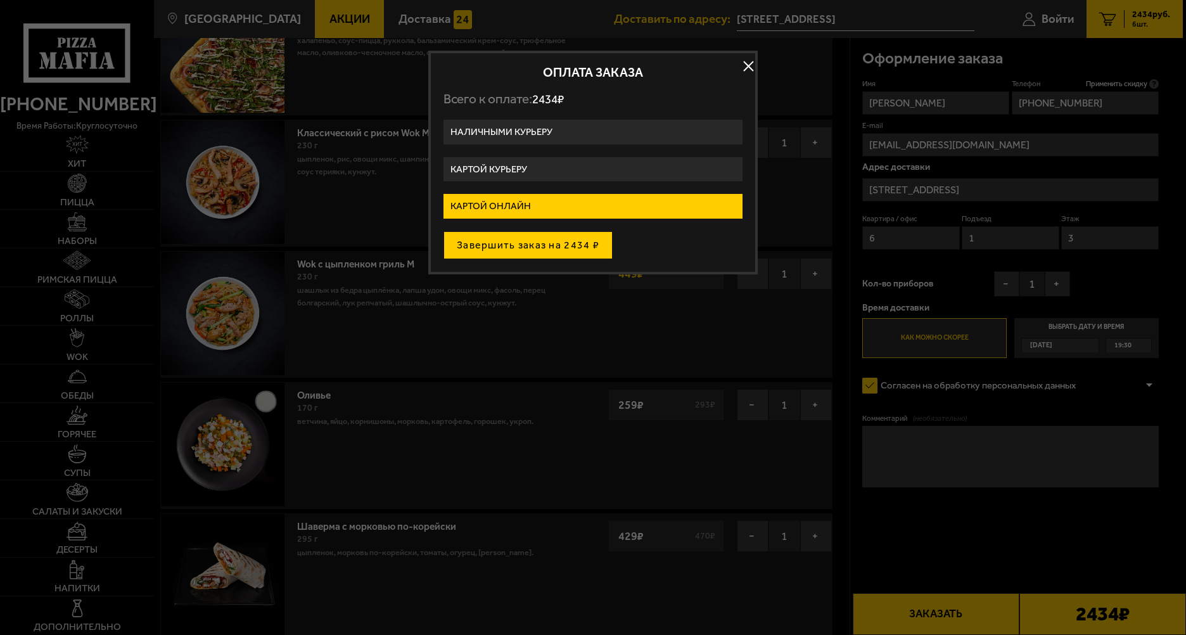
click at [563, 253] on button "Завершить заказ на 2434 ₽" at bounding box center [528, 245] width 169 height 28
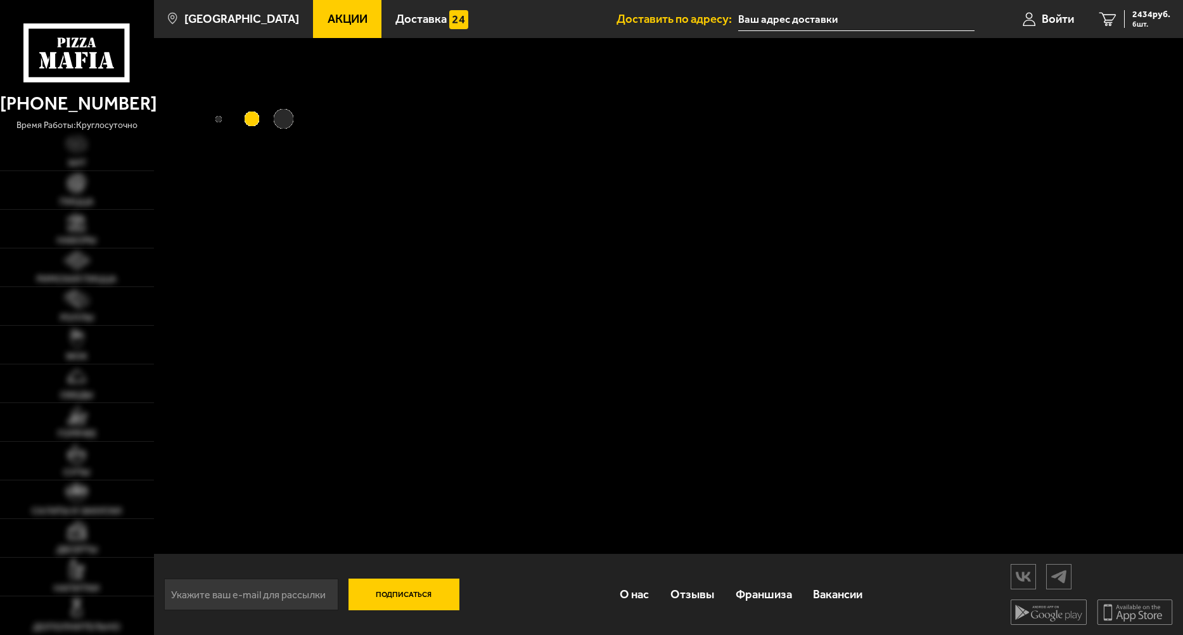
type input "[STREET_ADDRESS]"
